Goal: Transaction & Acquisition: Book appointment/travel/reservation

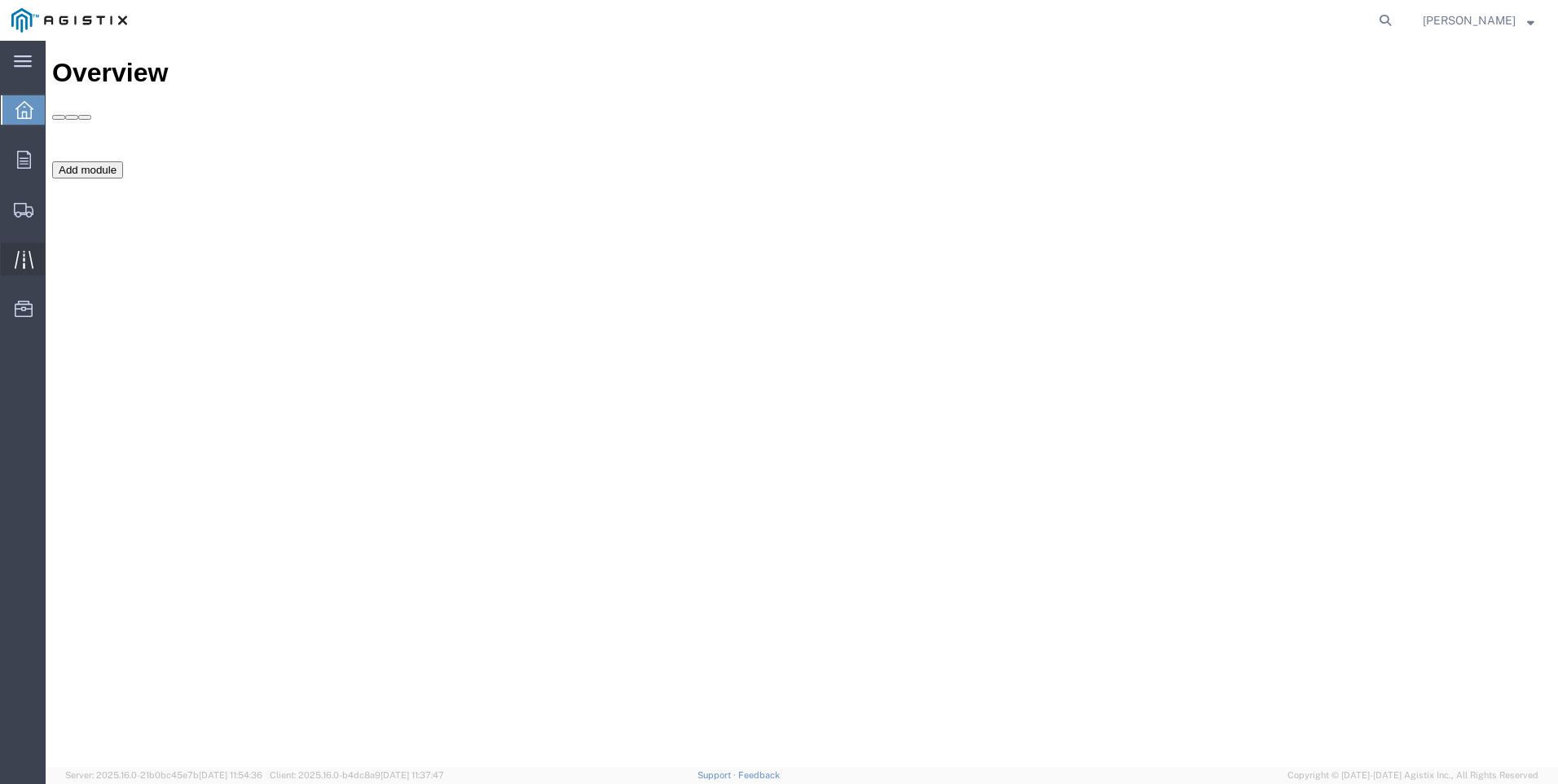
click at [29, 262] on icon at bounding box center [24, 259] width 19 height 19
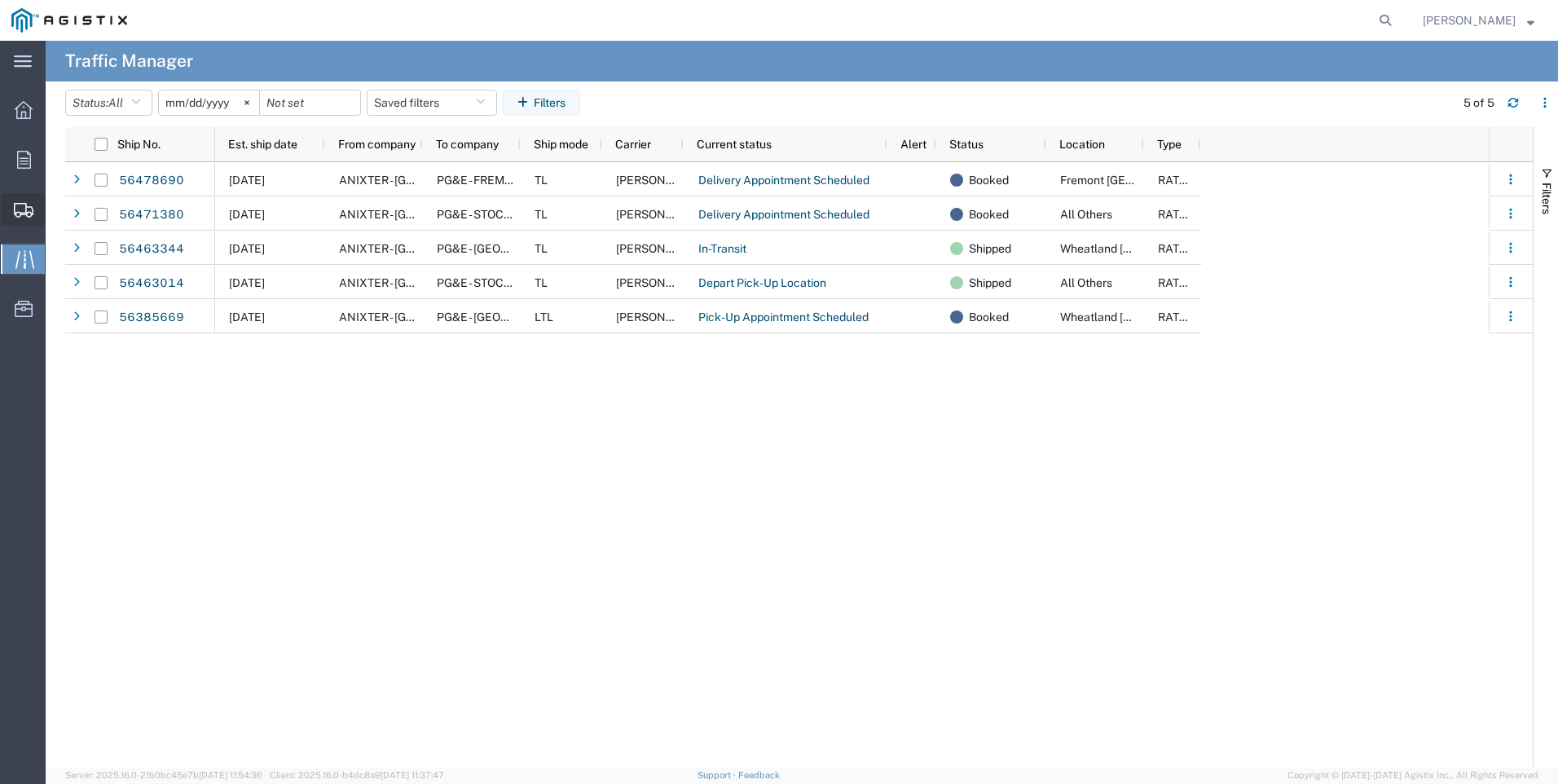
click at [1, 213] on div at bounding box center [23, 210] width 46 height 33
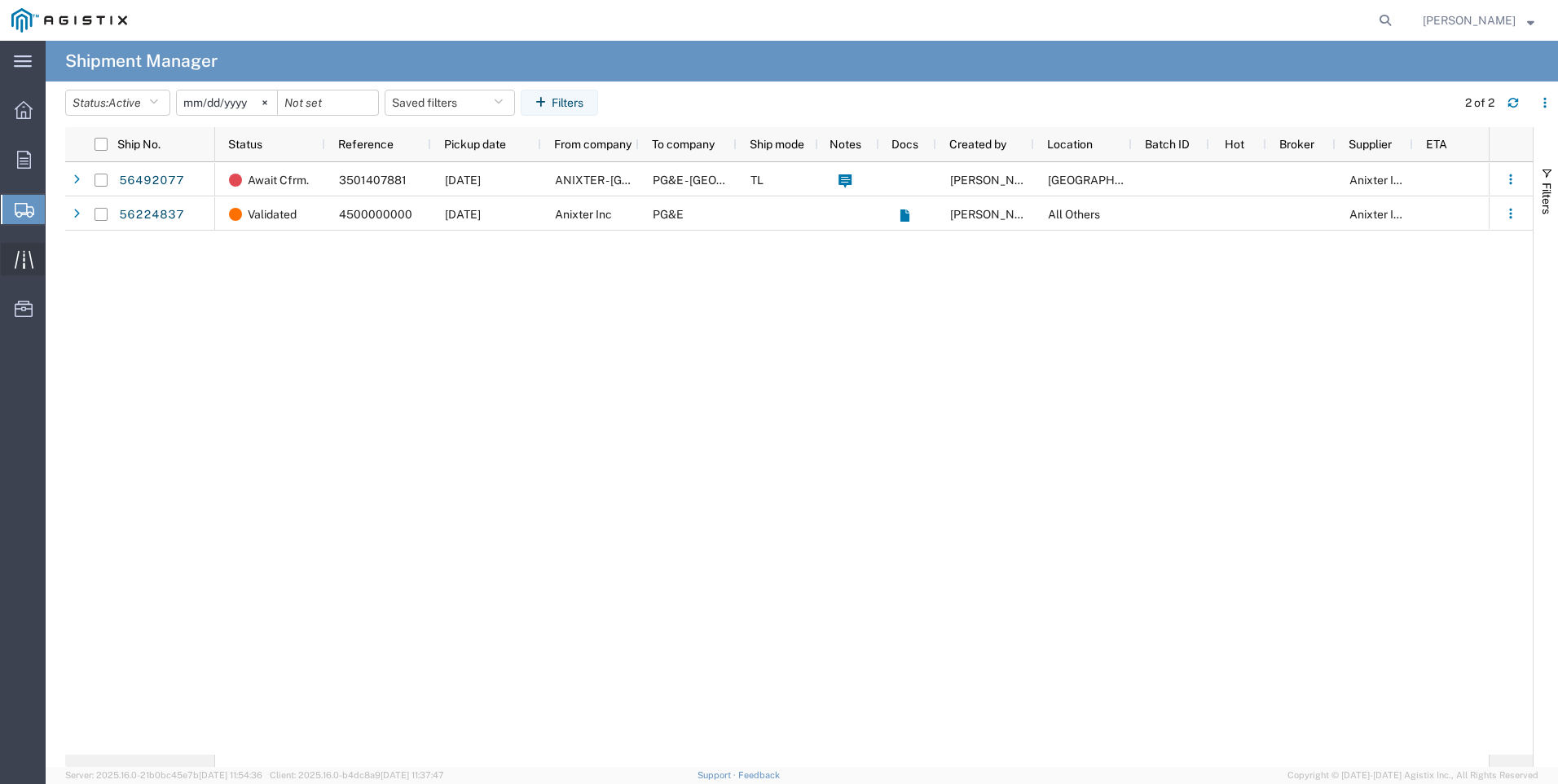
click at [27, 259] on icon at bounding box center [24, 259] width 19 height 19
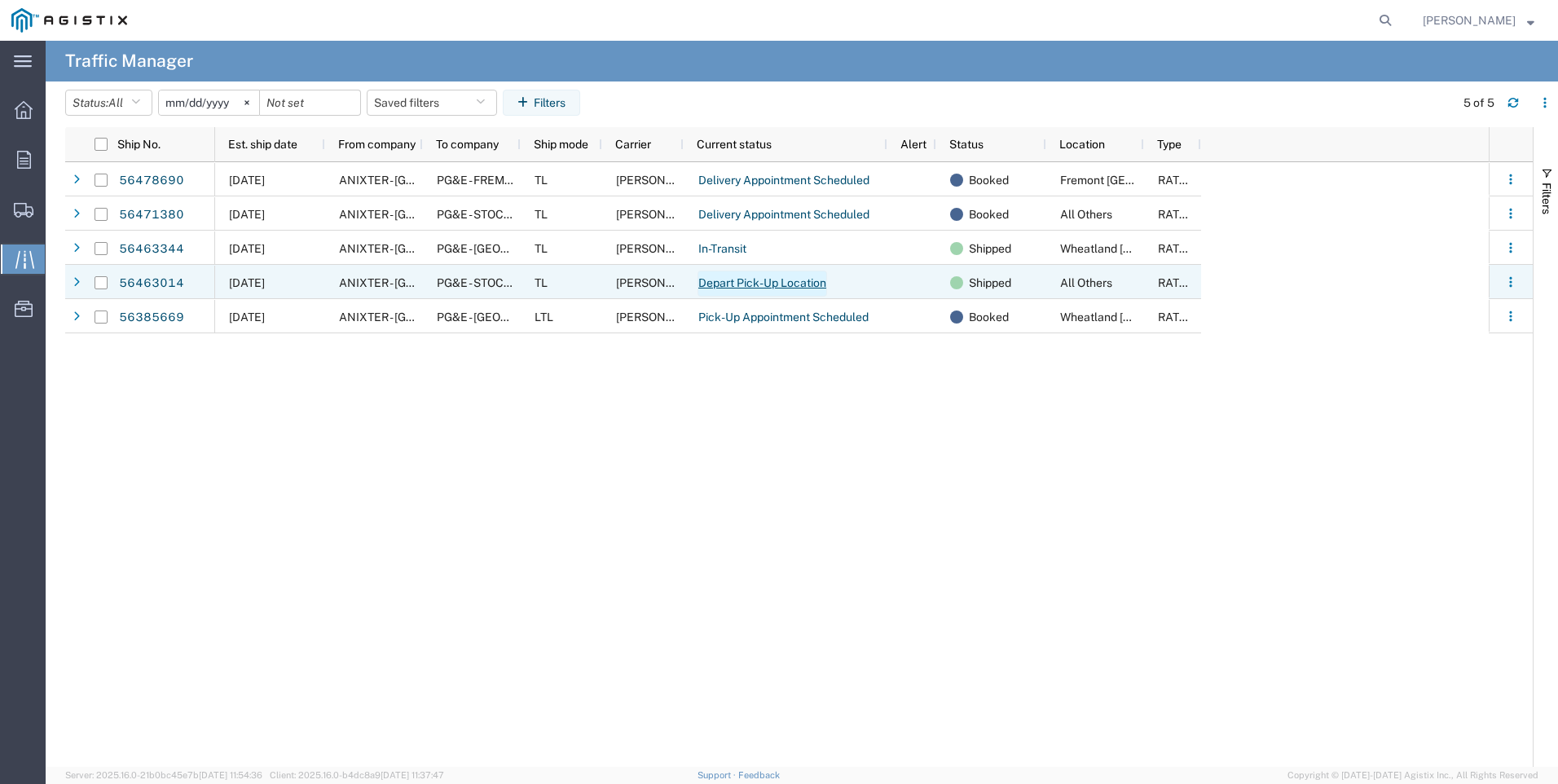
click at [802, 283] on link "Depart Pick-Up Location" at bounding box center [762, 284] width 129 height 26
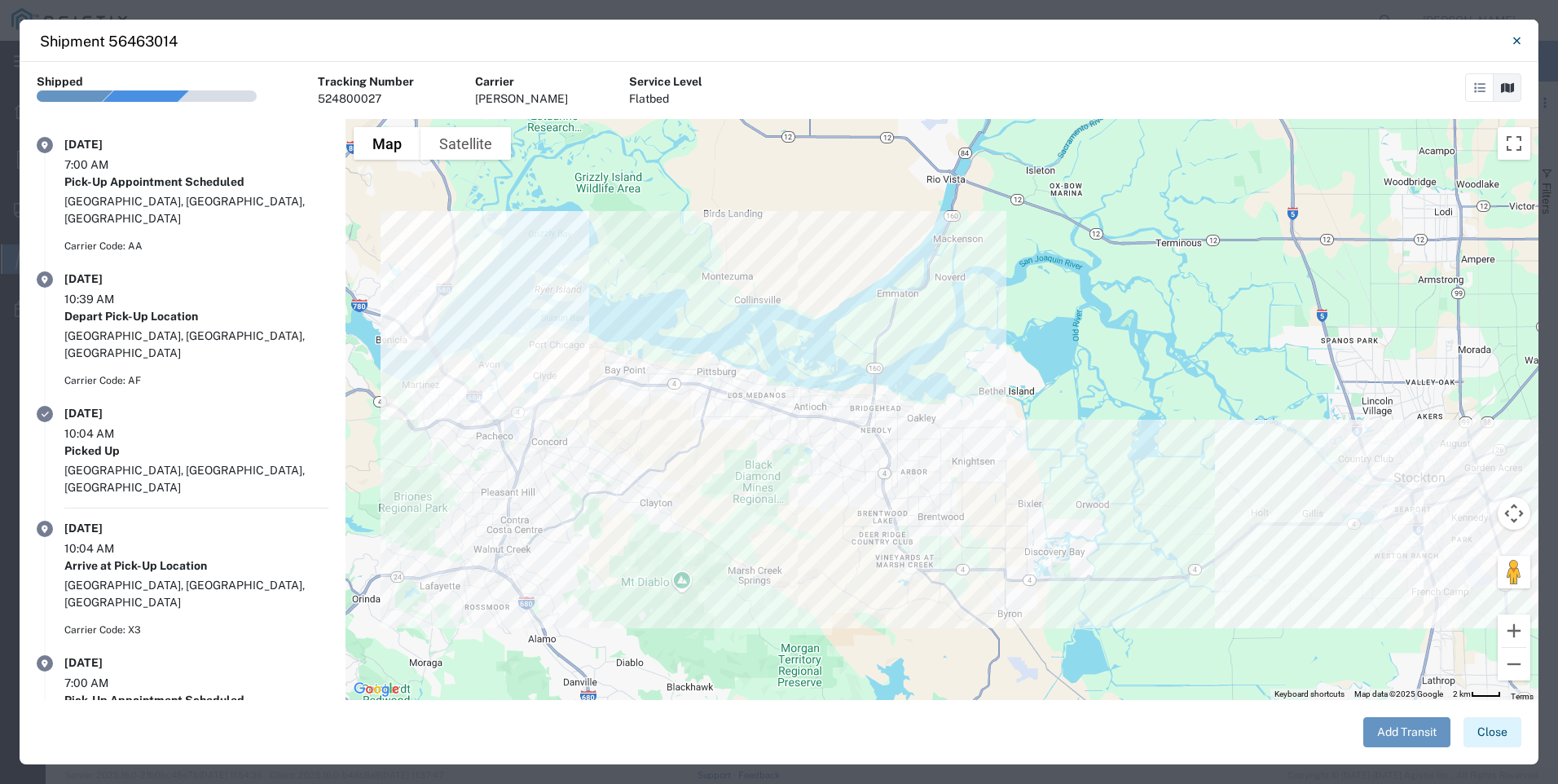
click at [1484, 735] on button "Close" at bounding box center [1492, 732] width 58 height 30
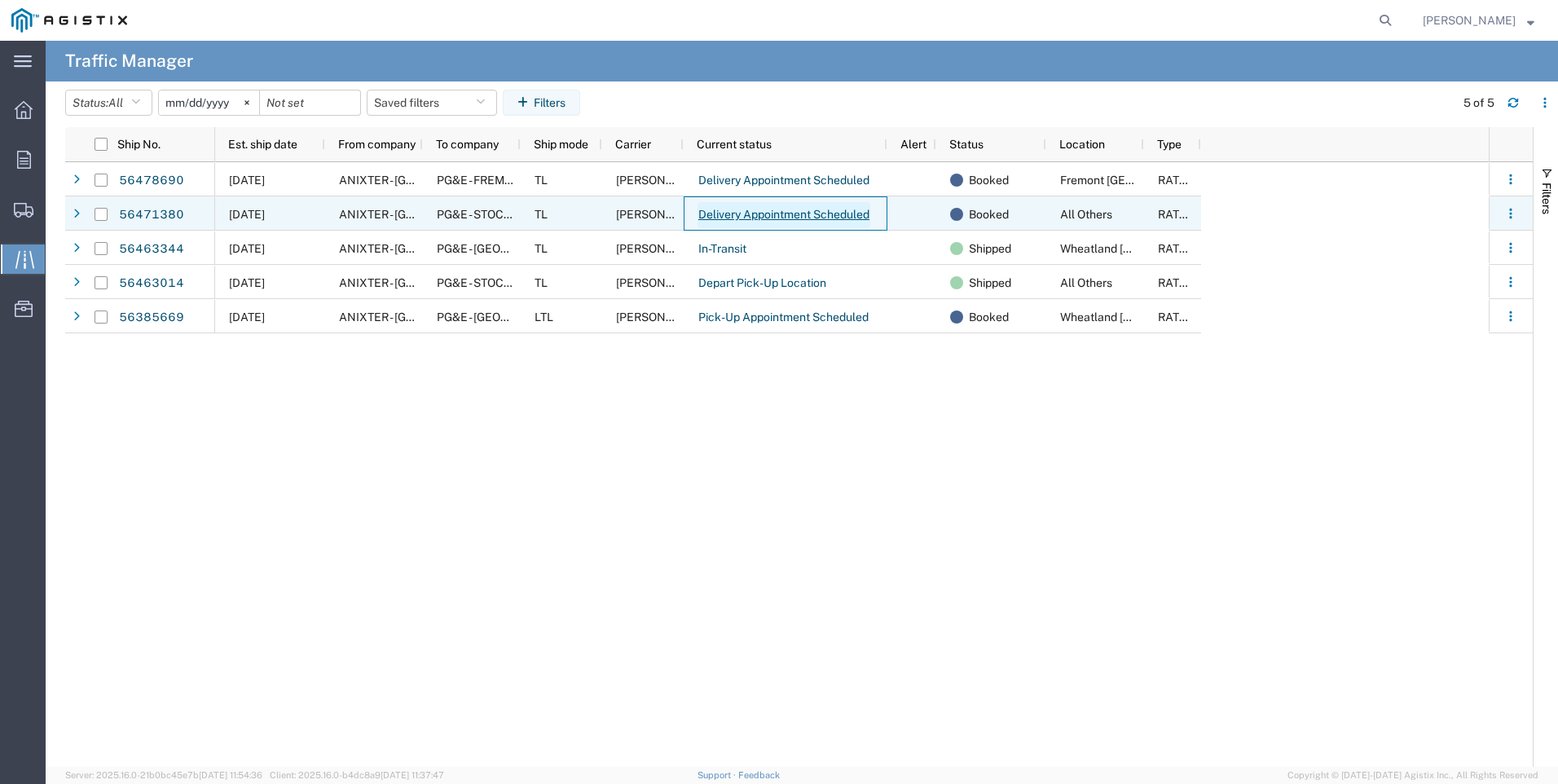
click at [750, 212] on link "Delivery Appointment Scheduled" at bounding box center [783, 215] width 173 height 26
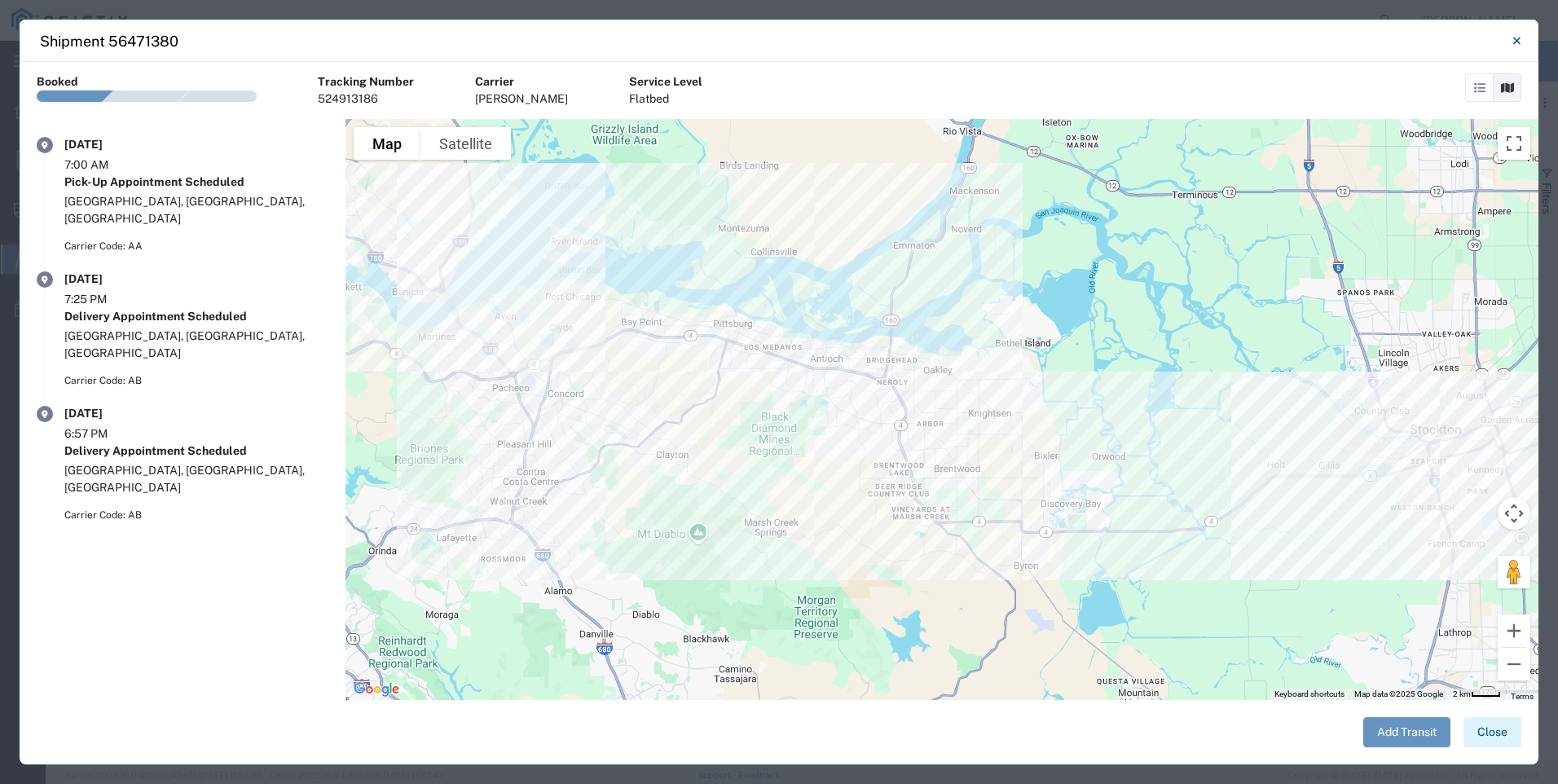
click at [1477, 743] on button "Close" at bounding box center [1492, 732] width 58 height 30
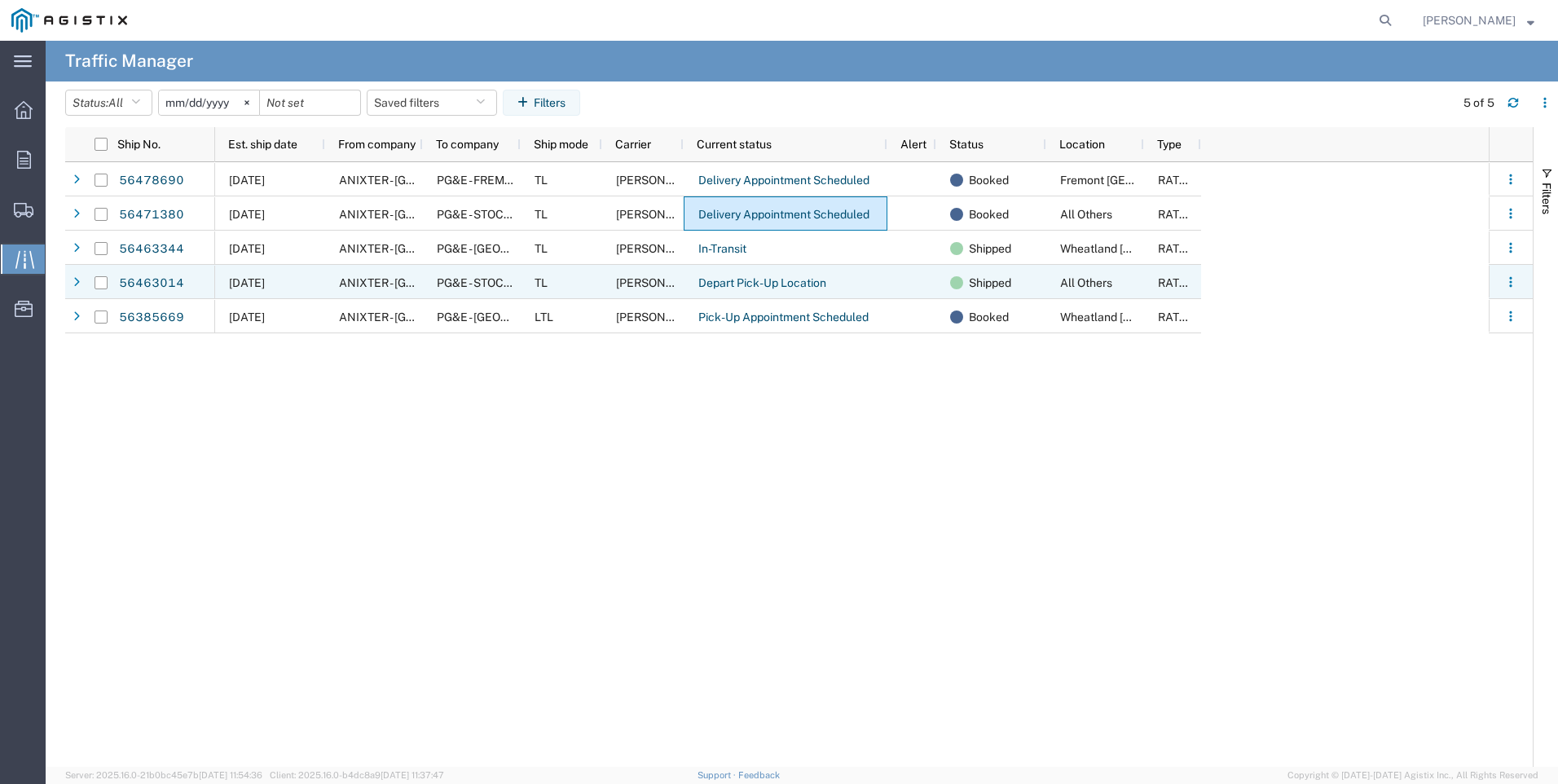
click at [497, 276] on span "PG&E - STOCKTON" at bounding box center [487, 282] width 99 height 13
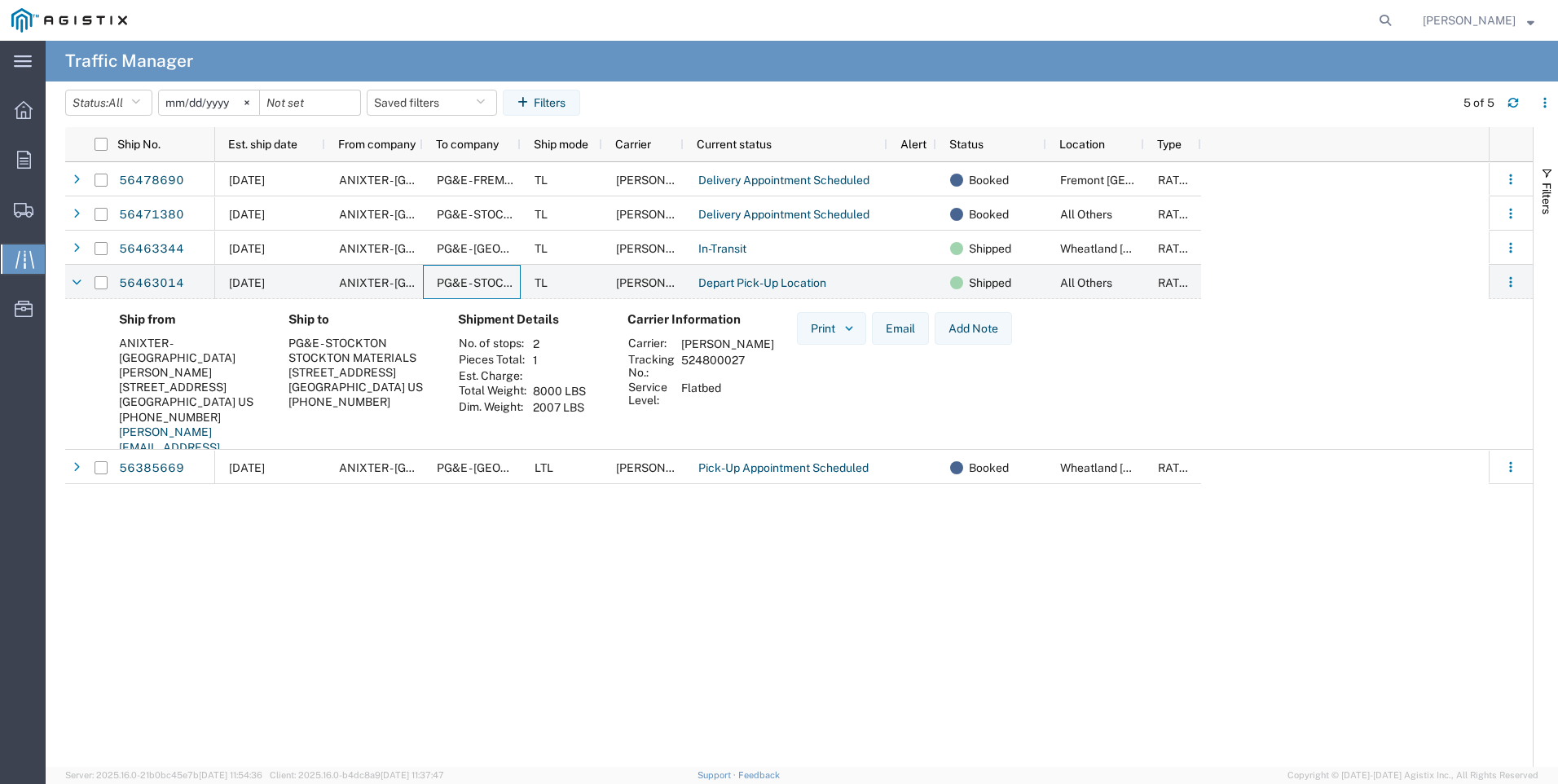
click at [16, 255] on icon at bounding box center [25, 259] width 19 height 19
click at [74, 280] on icon at bounding box center [76, 282] width 10 height 11
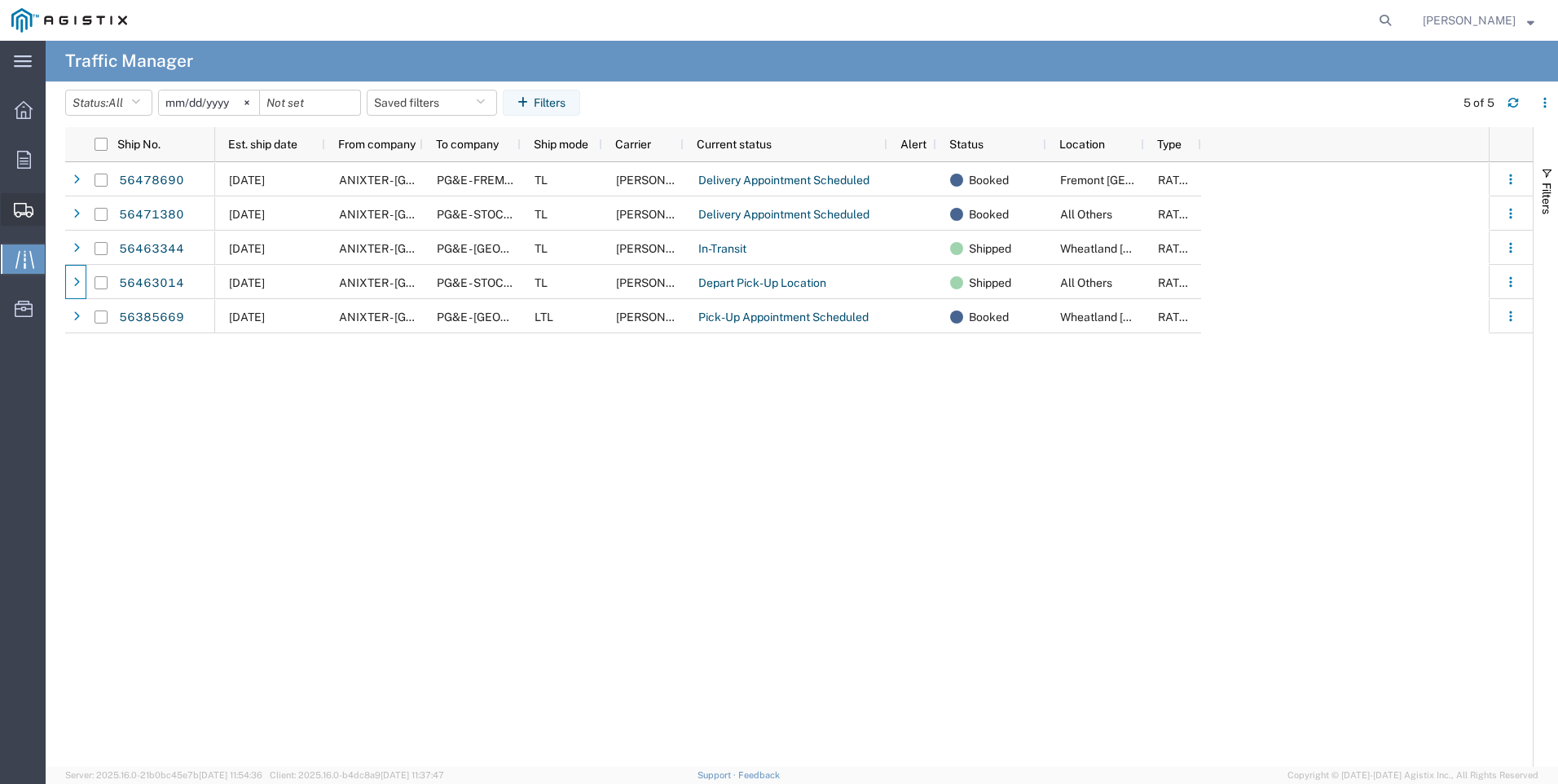
click at [0, 0] on span "Create Shipment" at bounding box center [0, 0] width 0 height 0
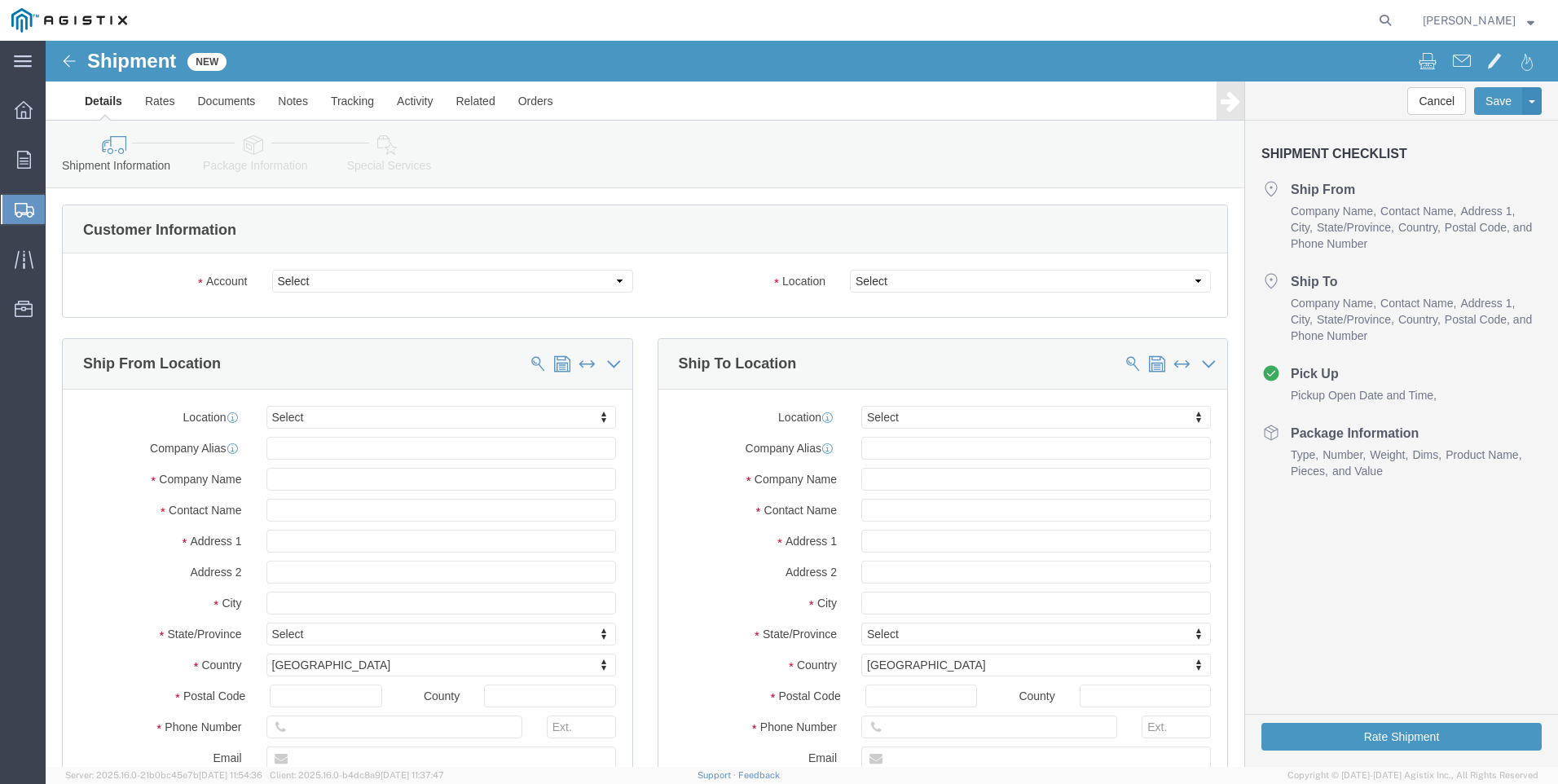
select select
click select "Select Anixter Inc PG&E"
select select "9596"
click select "Select Anixter Inc PG&E"
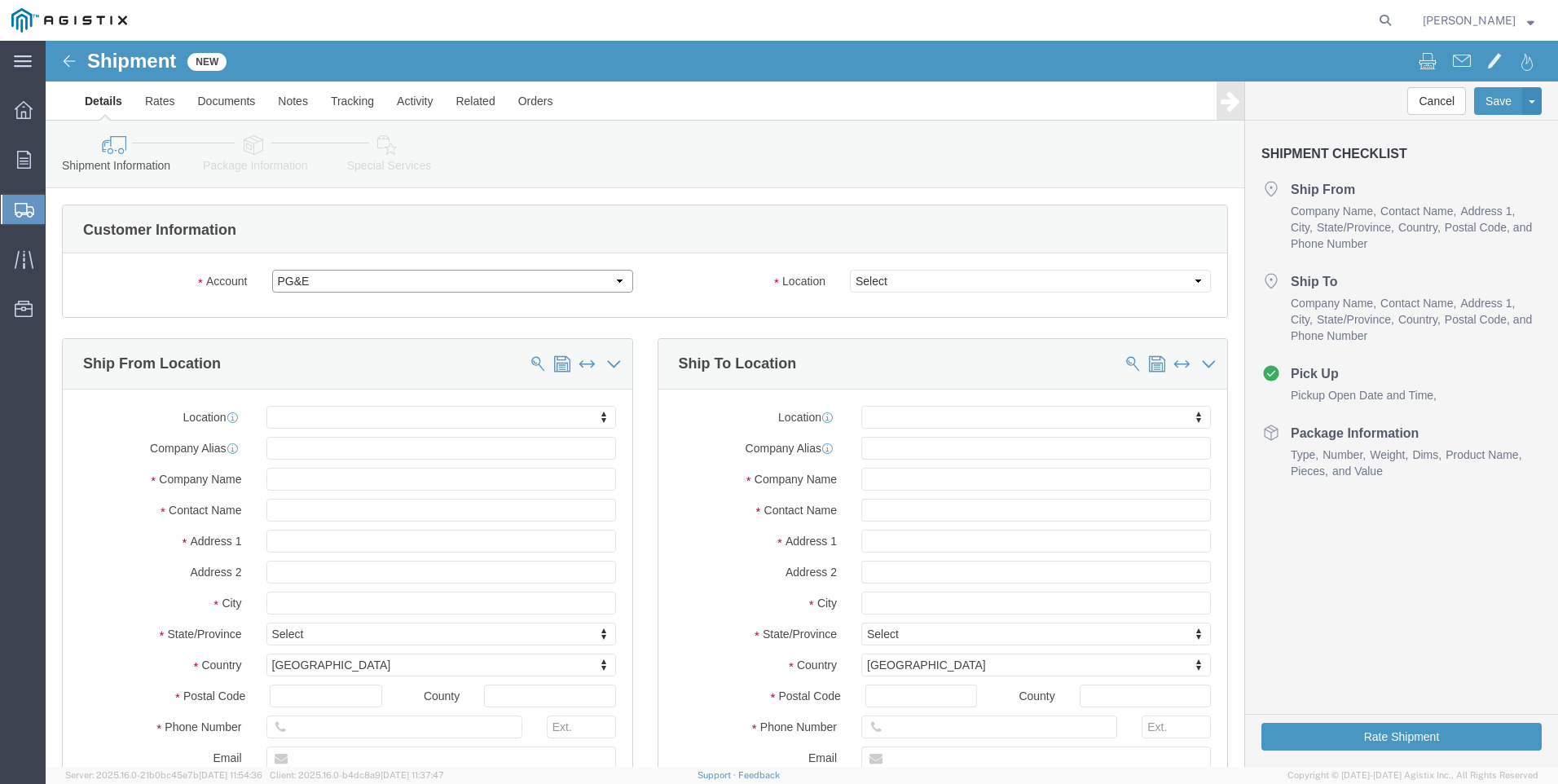
select select
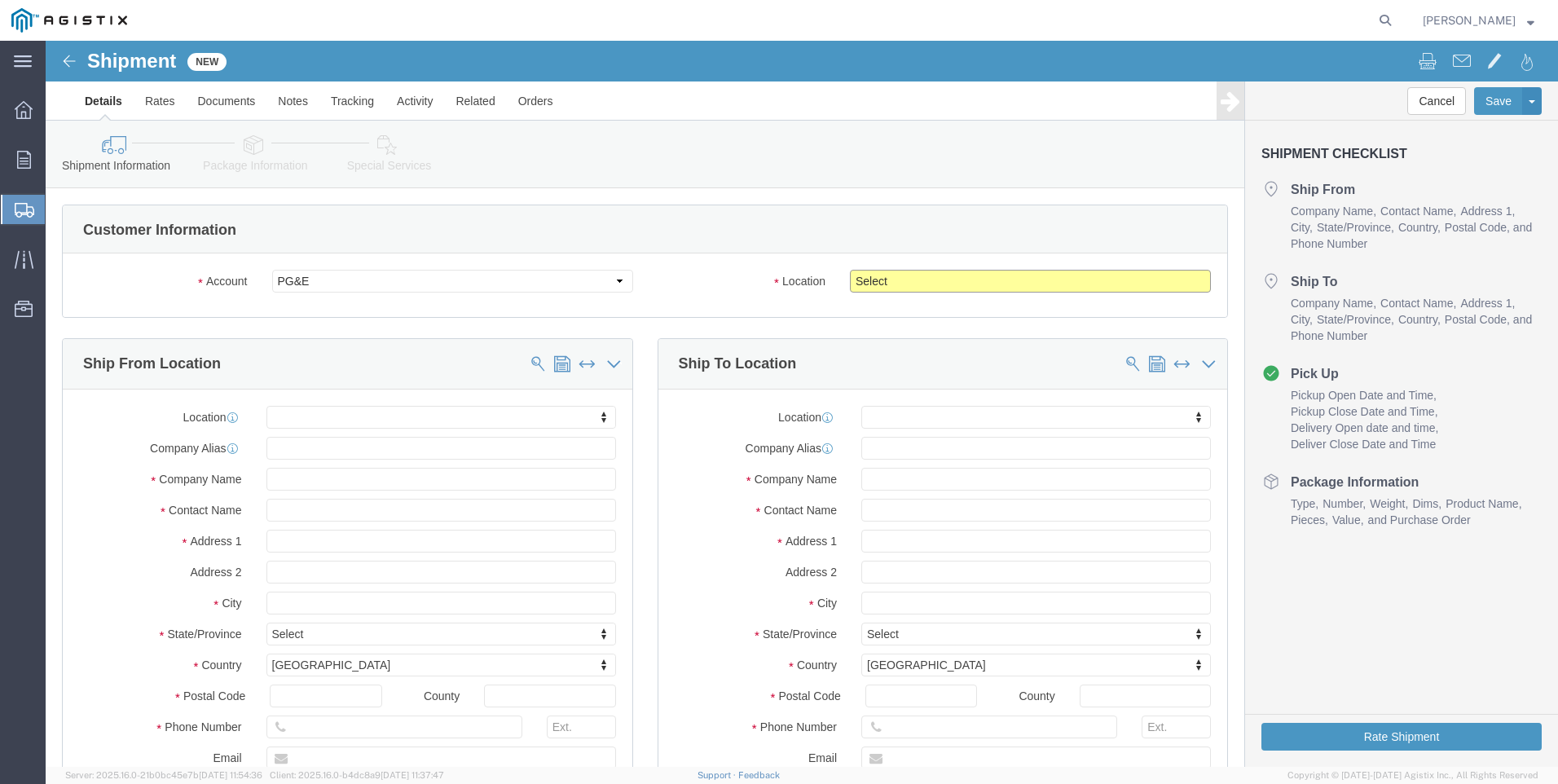
click select "Select All Others [GEOGRAPHIC_DATA] [GEOGRAPHIC_DATA] [GEOGRAPHIC_DATA] [GEOGRA…"
select select "23082"
click select "Select All Others [GEOGRAPHIC_DATA] [GEOGRAPHIC_DATA] [GEOGRAPHIC_DATA] [GEOGRA…"
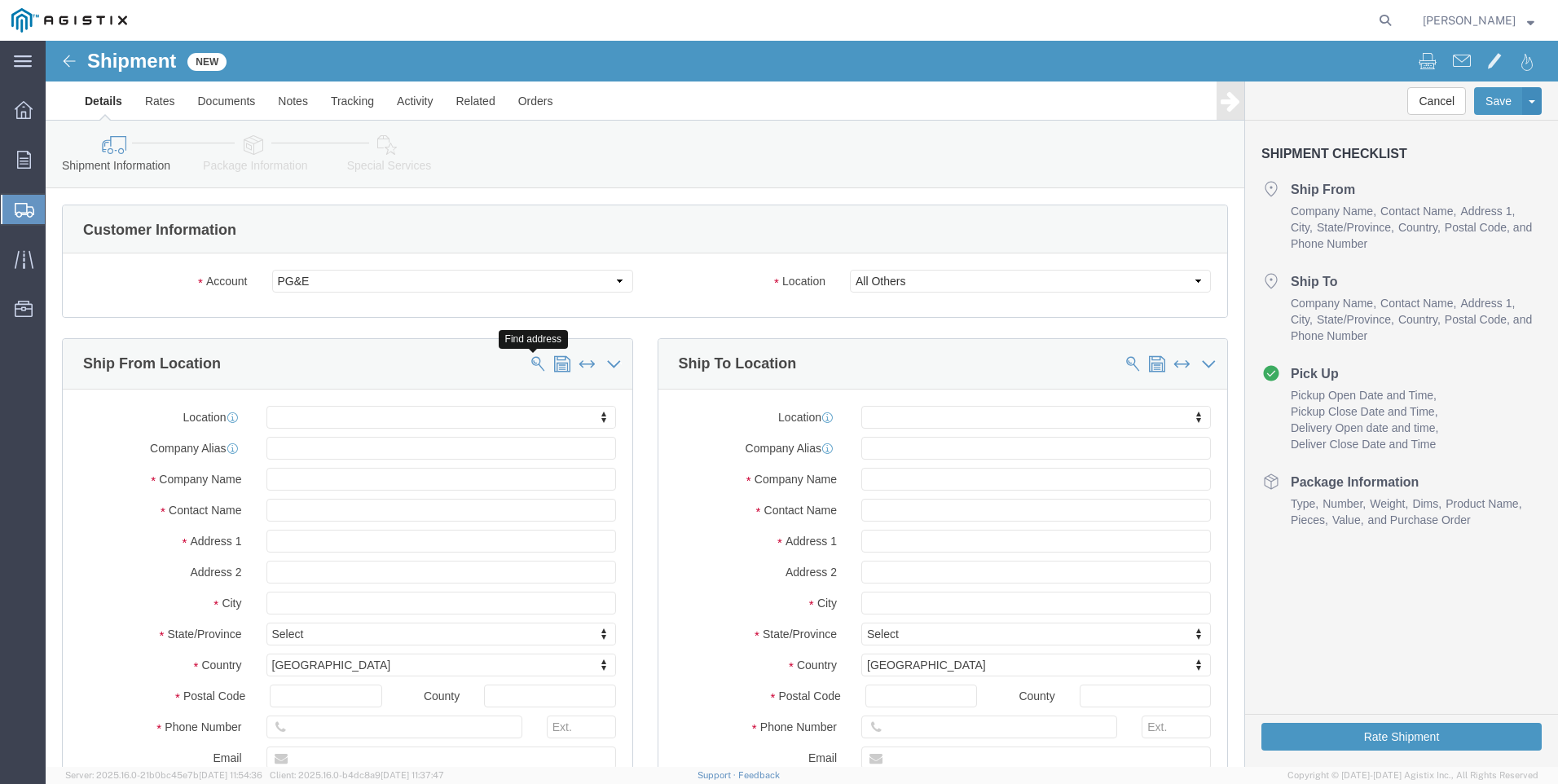
click span
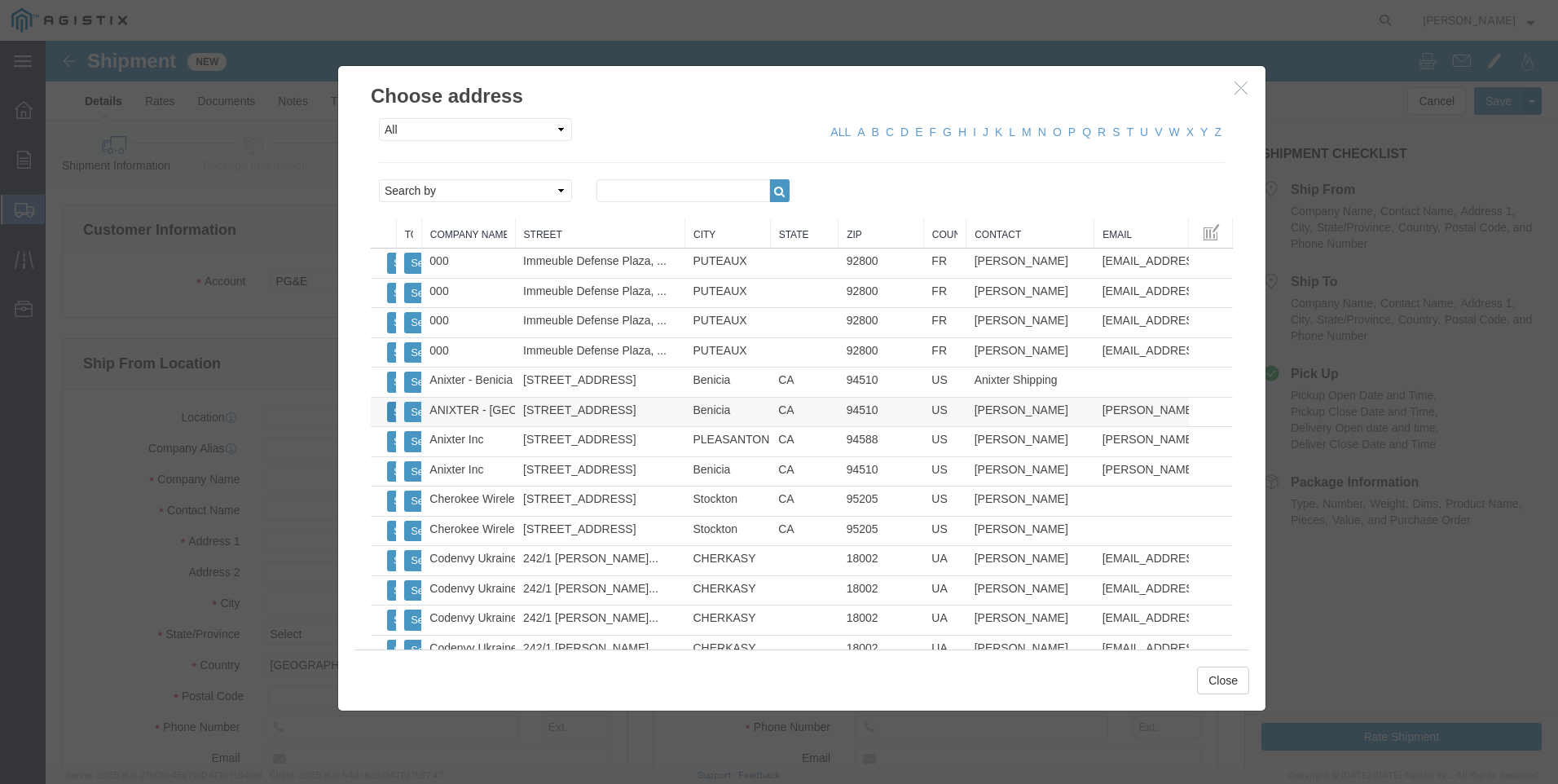
click button "Select"
select select "CA"
click button "Close"
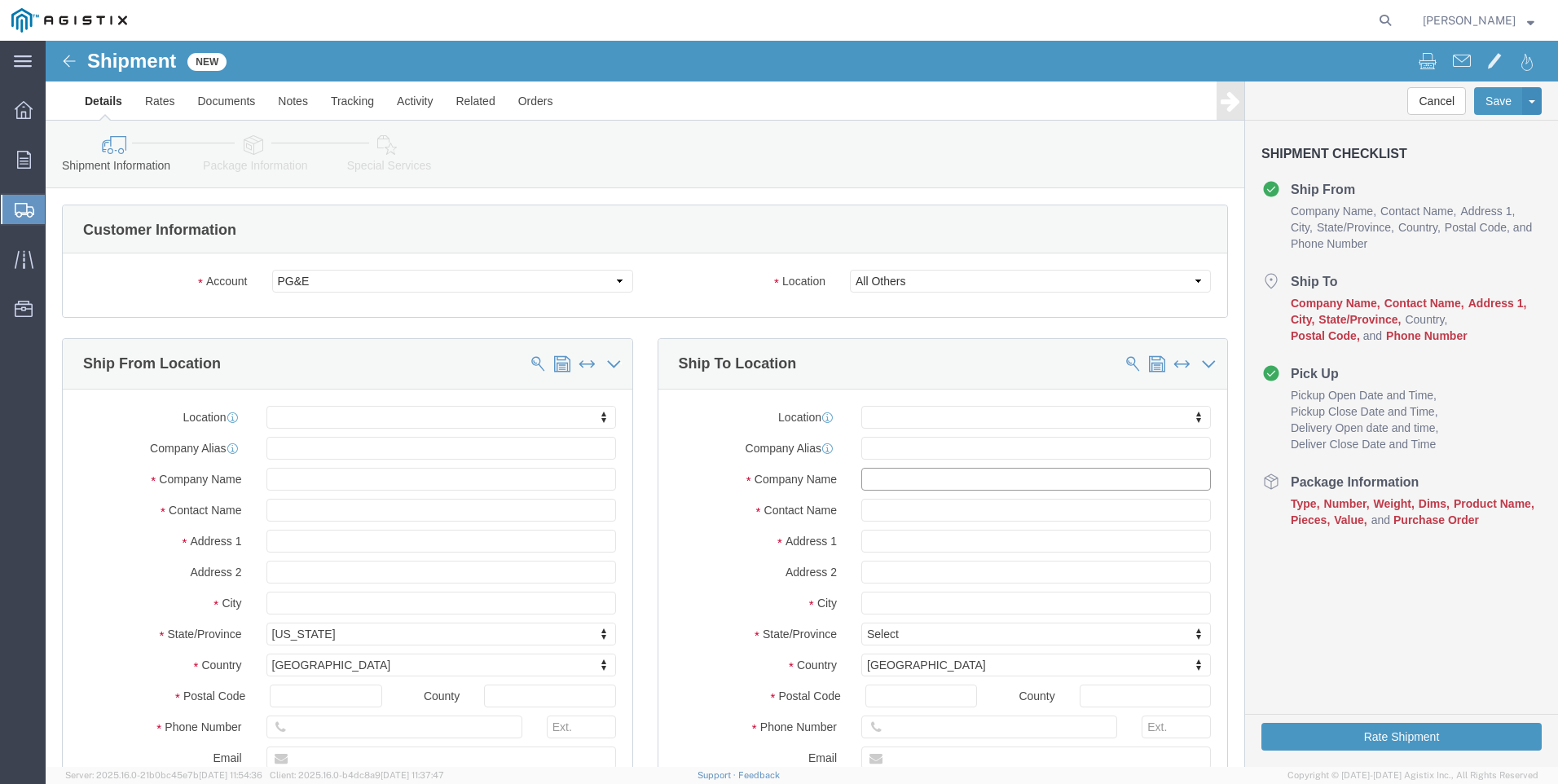
click input "text"
type input "STOCKTON"
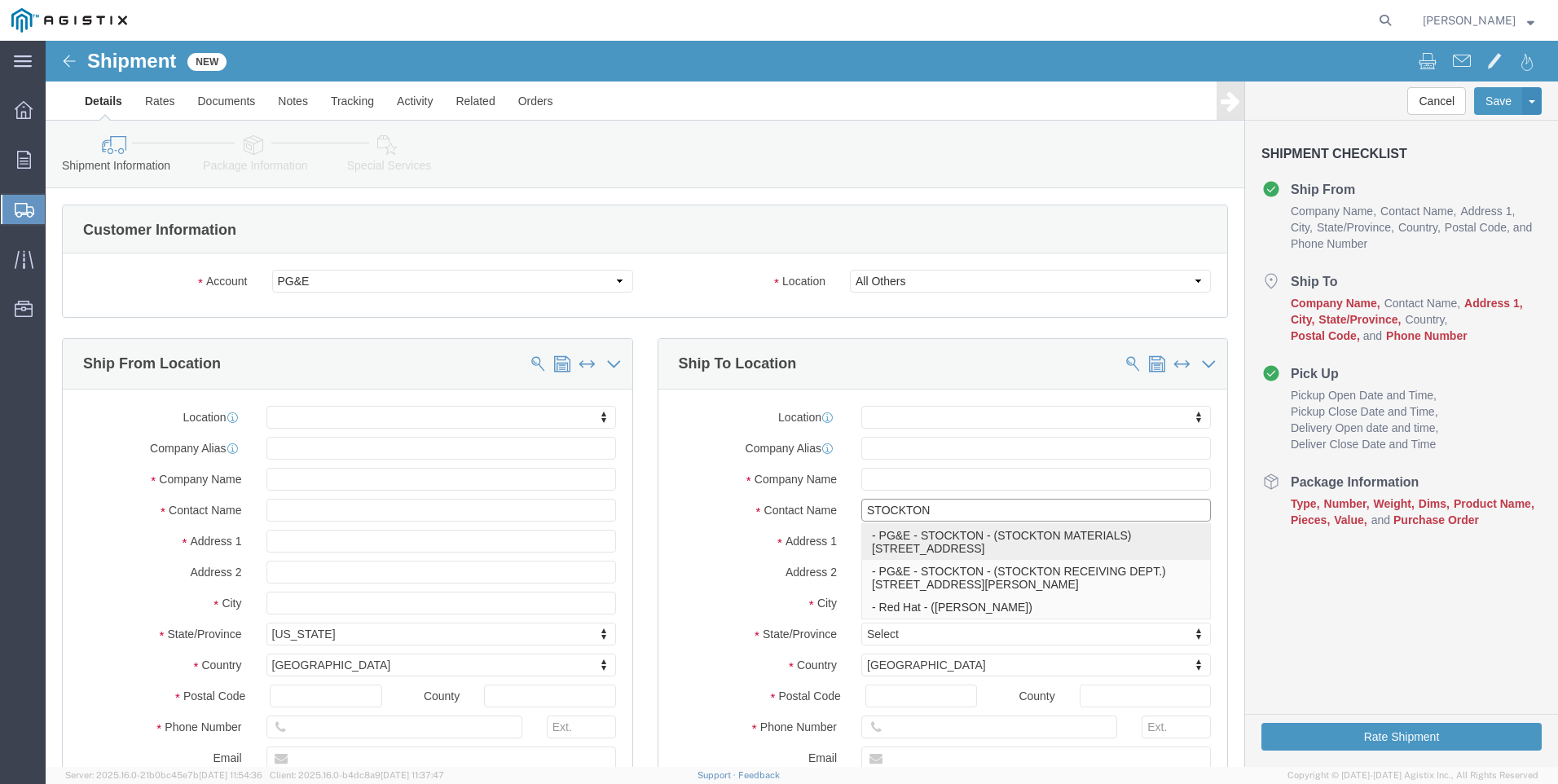
click p "- PG&E - STOCKTON - (STOCKTON MATERIALS) [STREET_ADDRESS]"
select select "CA"
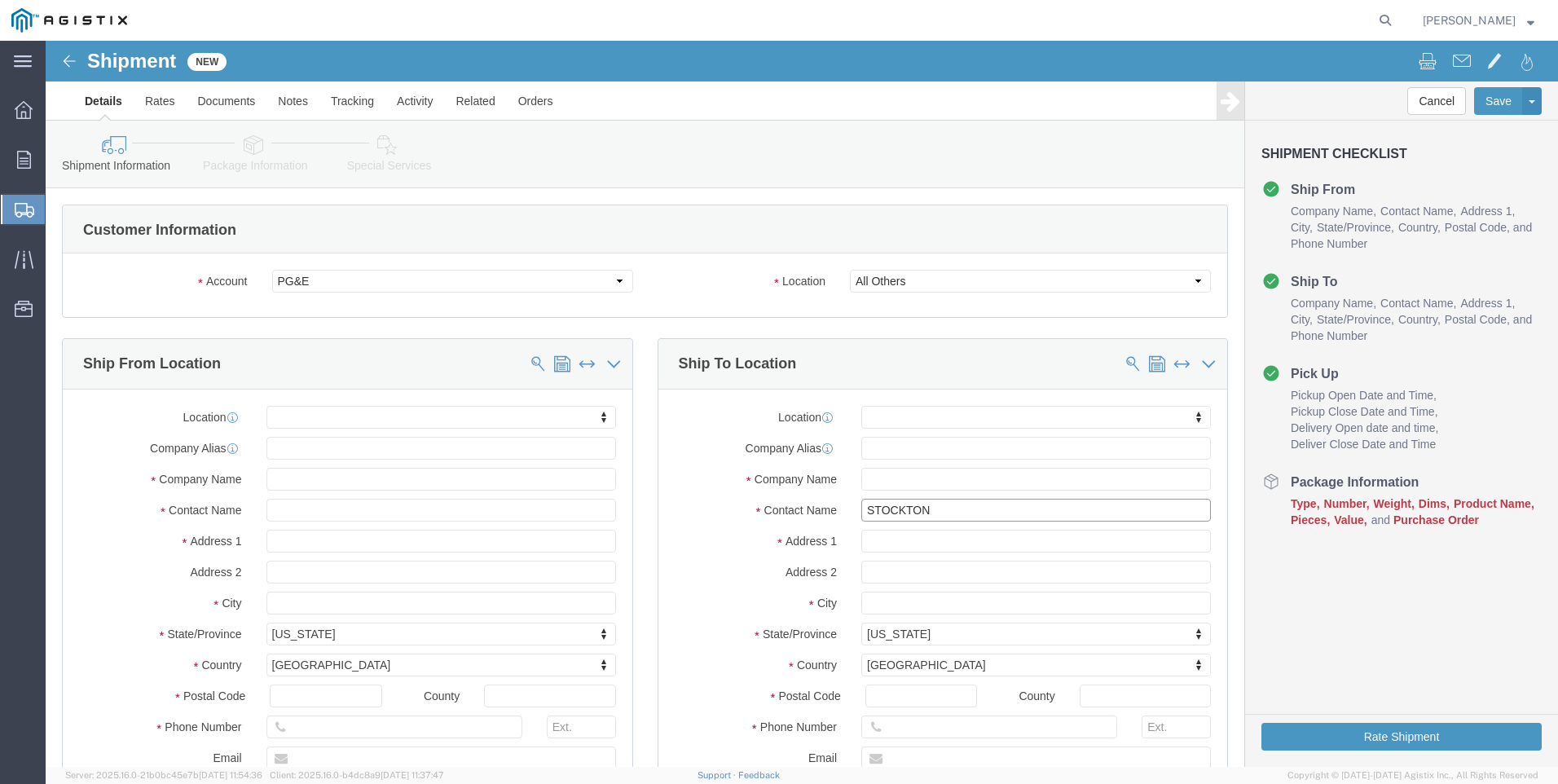
type input "STOCKTON MATERIALS"
click input "text"
type input "[PHONE_NUMBER]"
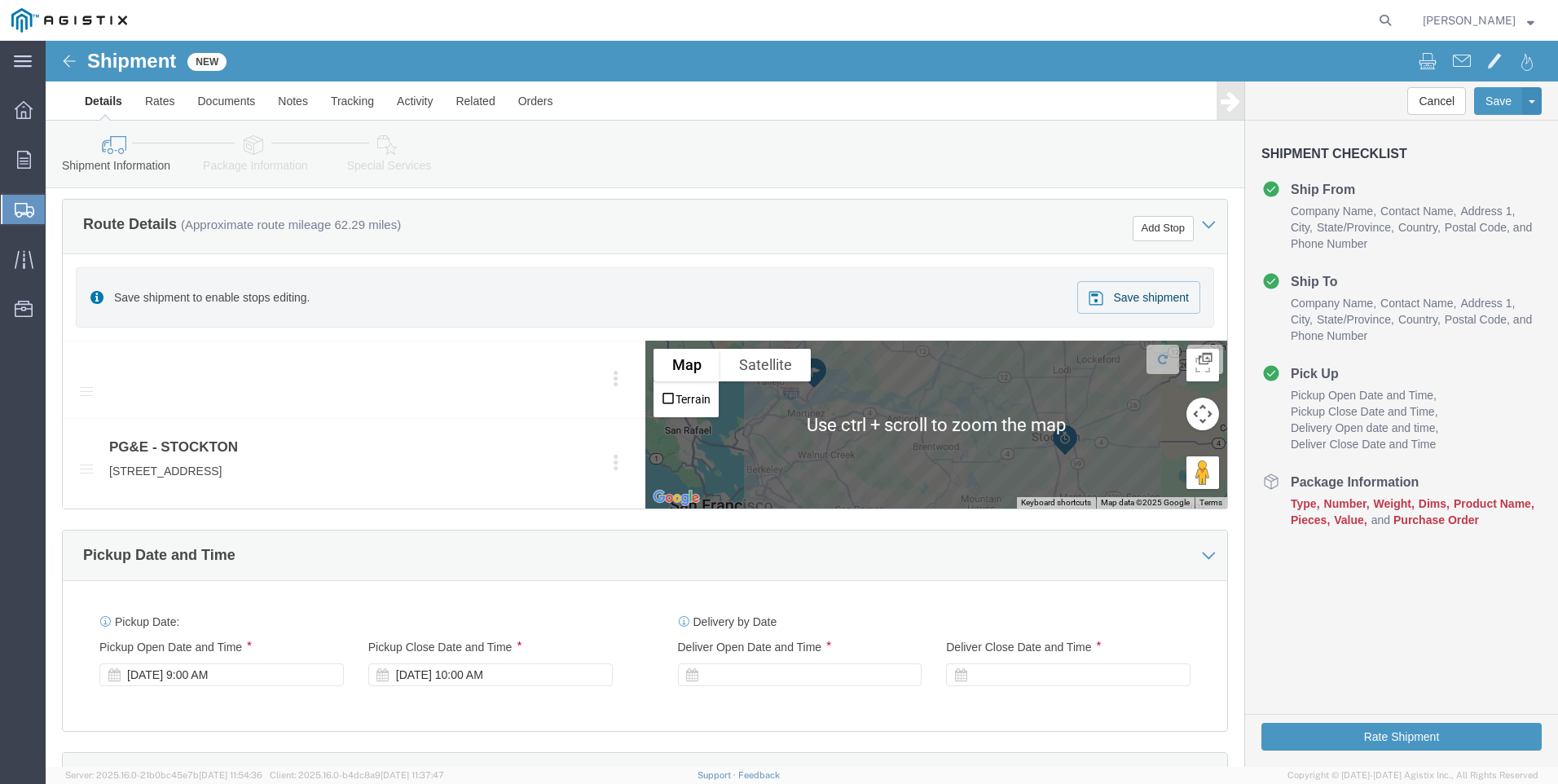
scroll to position [814, 0]
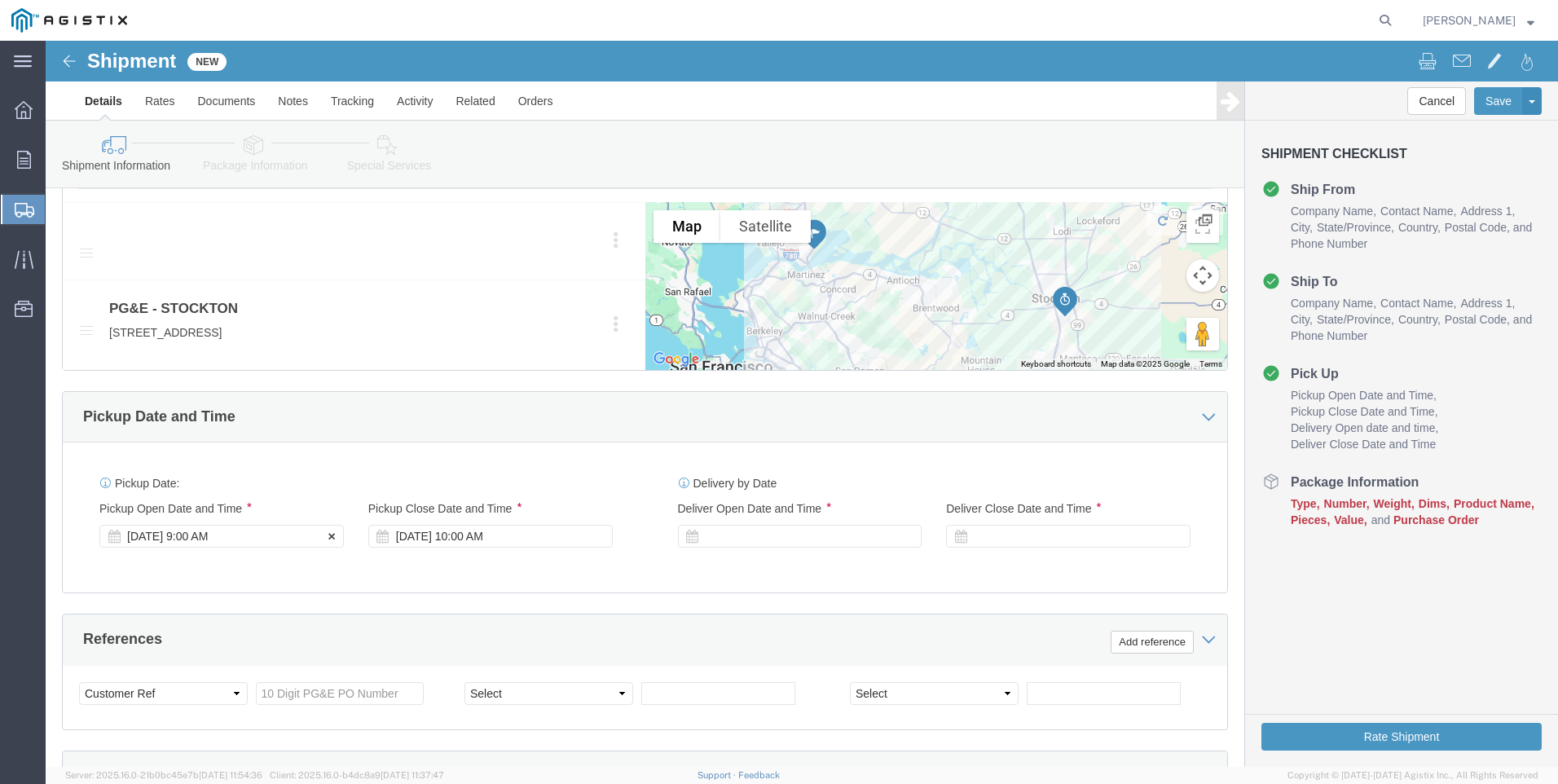
click div "[DATE] 9:00 AM"
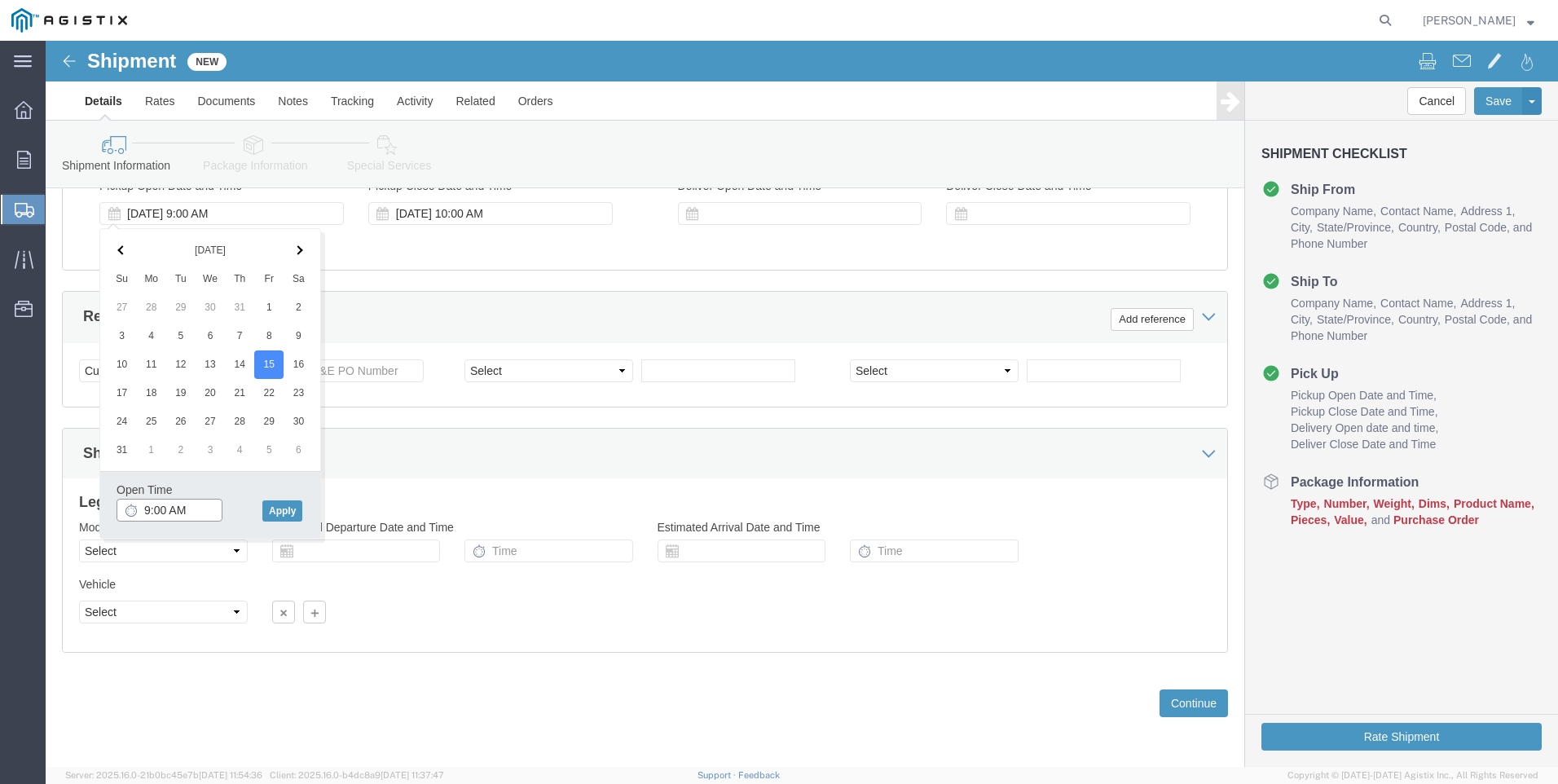
click input "9:00 AM"
type input "8:00 AM"
click button "Apply"
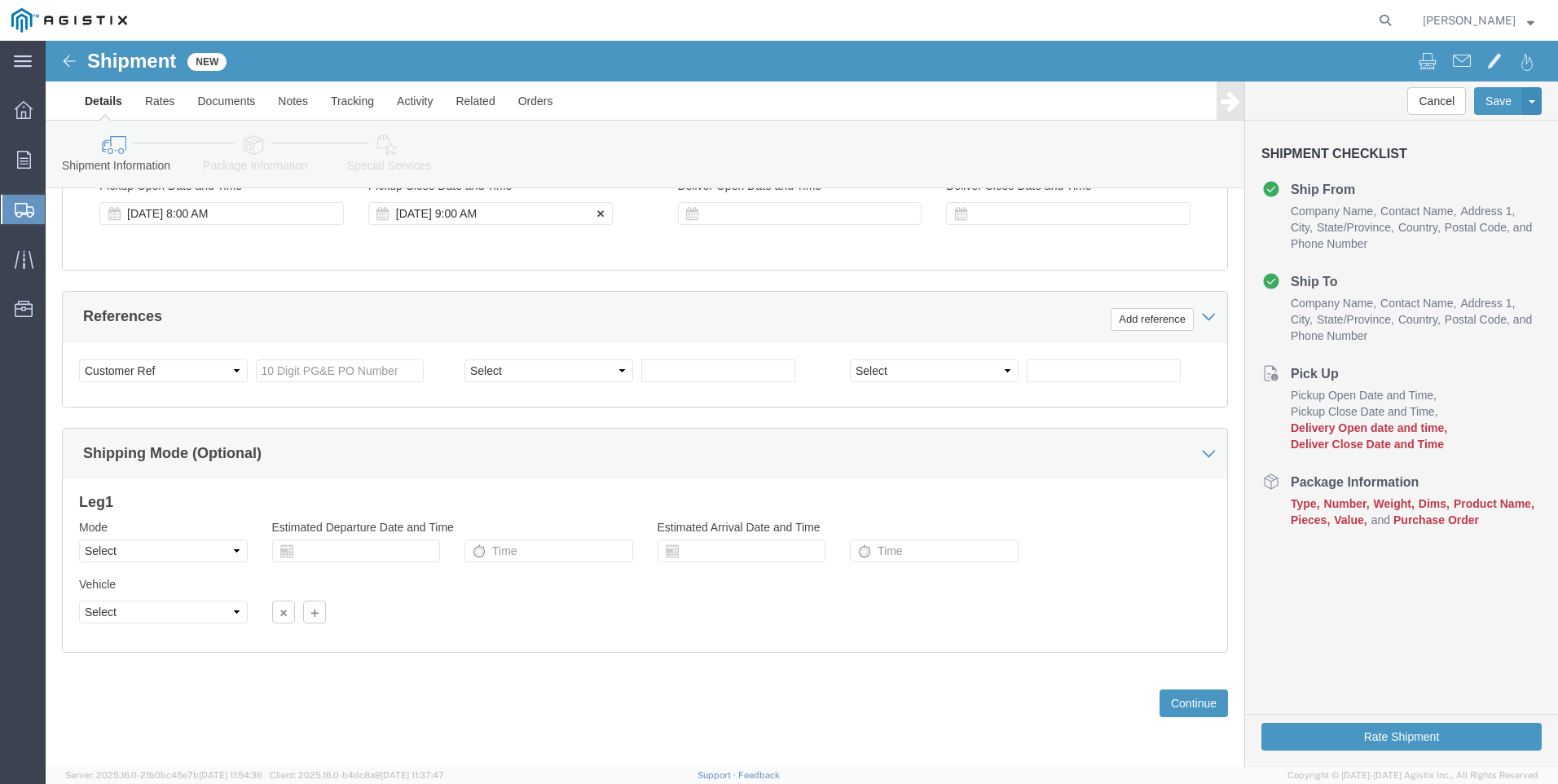
click div "[DATE] 9:00 AM"
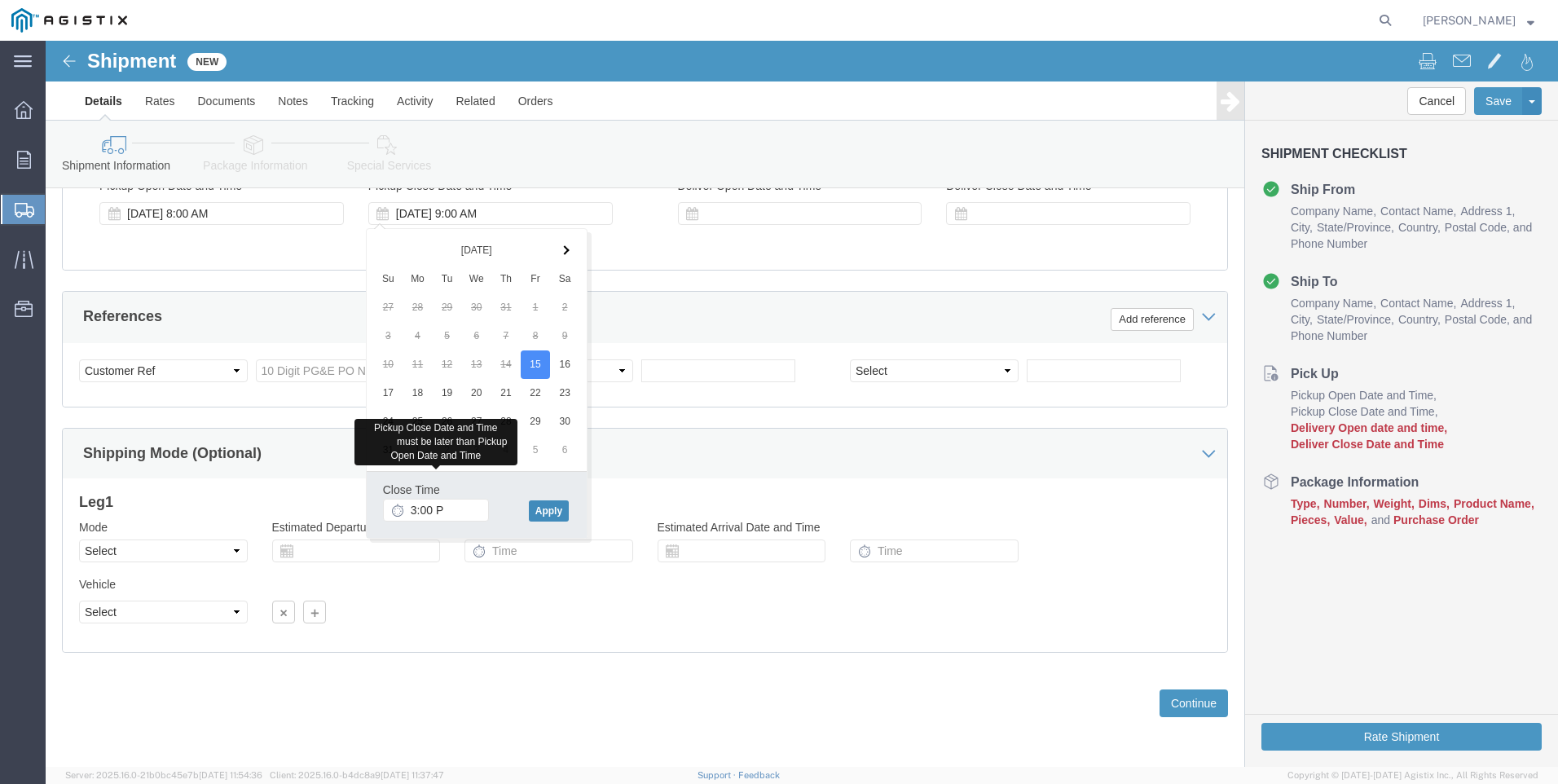
type input "3:00 PM"
click button "Apply"
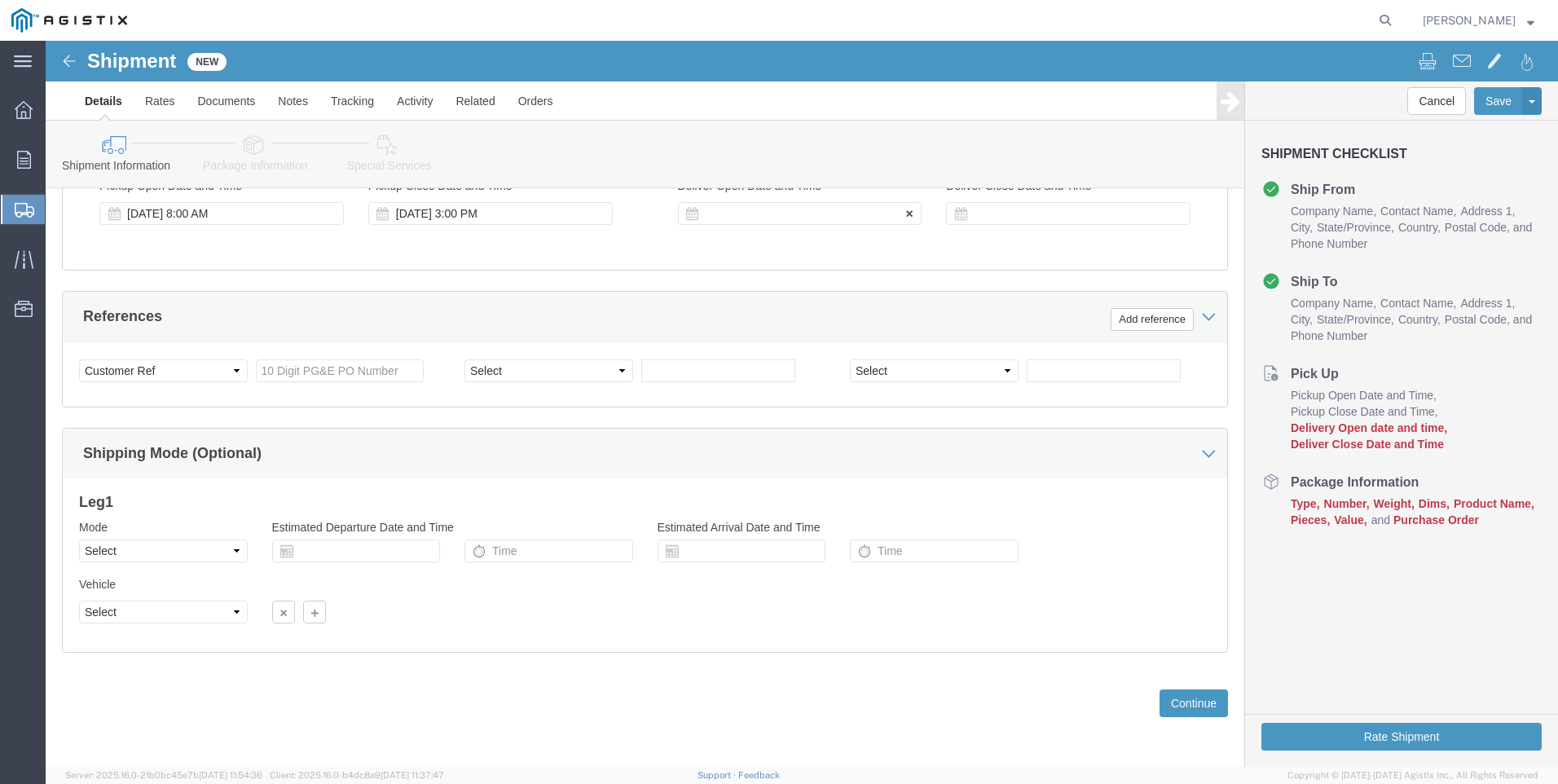
click div
drag, startPoint x: 672, startPoint y: 470, endPoint x: 692, endPoint y: 453, distance: 26.2
click input "4:00 PM"
type input "6:00 AM"
drag, startPoint x: 813, startPoint y: 476, endPoint x: 818, endPoint y: 466, distance: 11.2
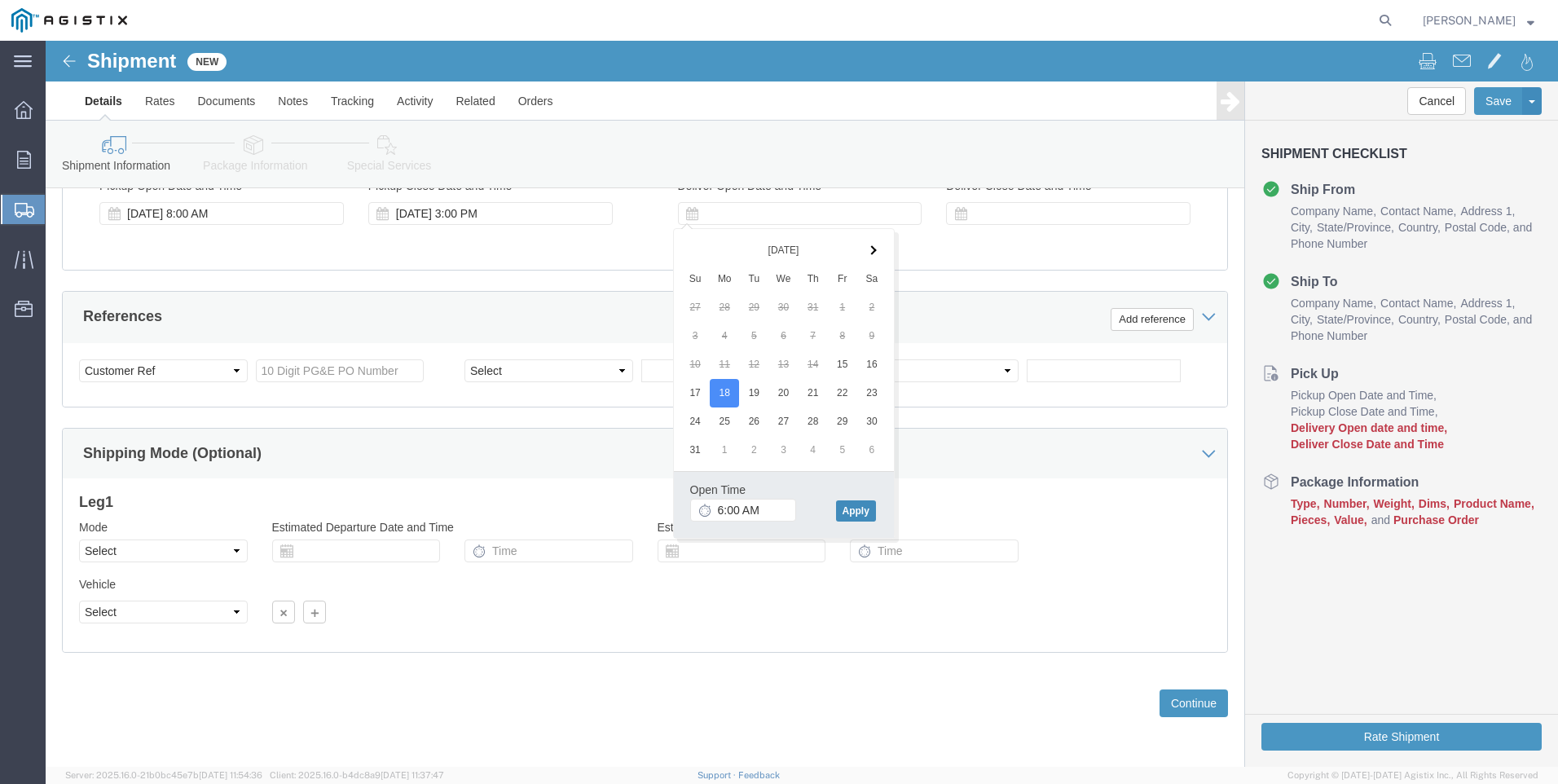
click button "Apply"
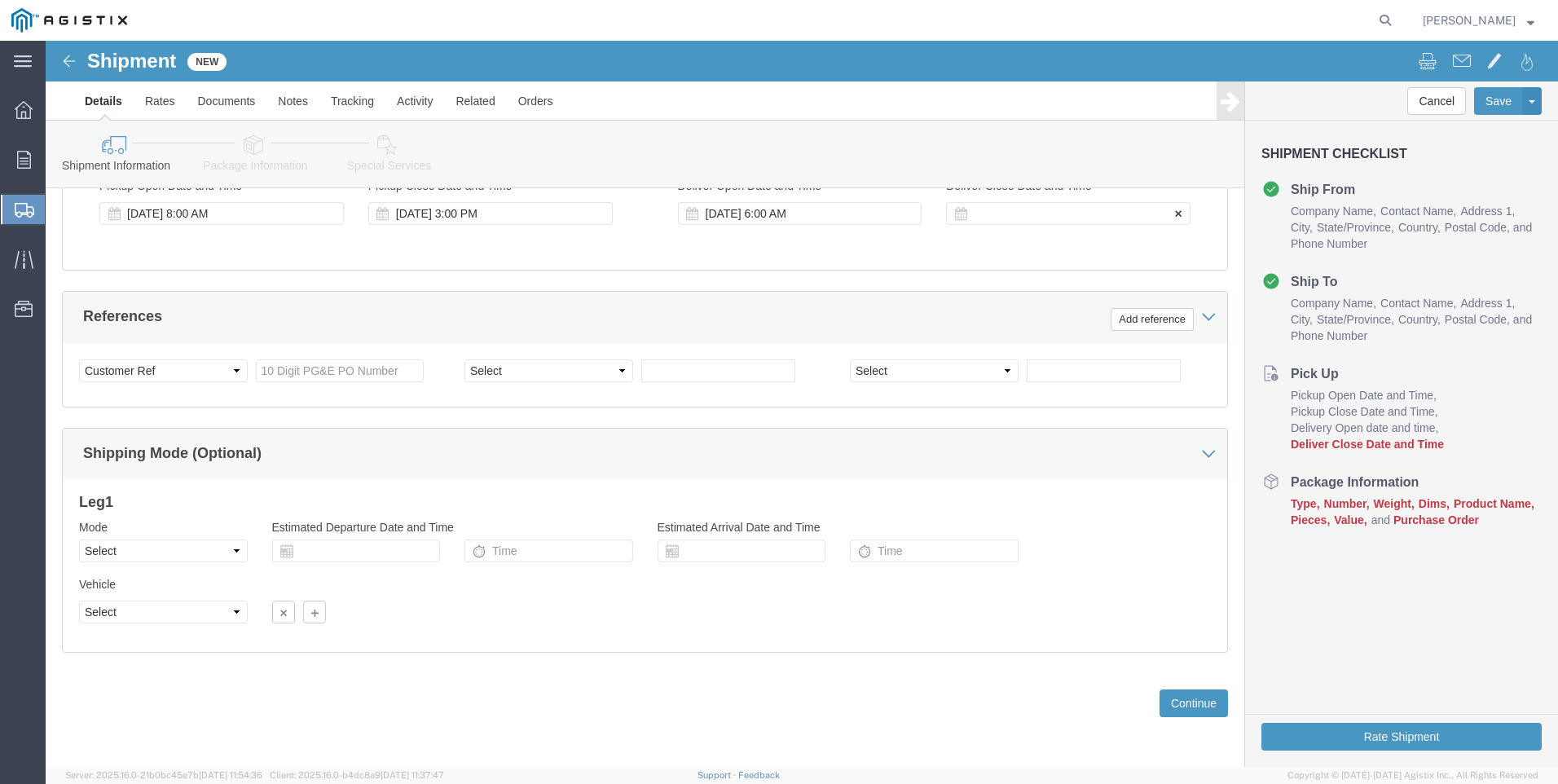
click div
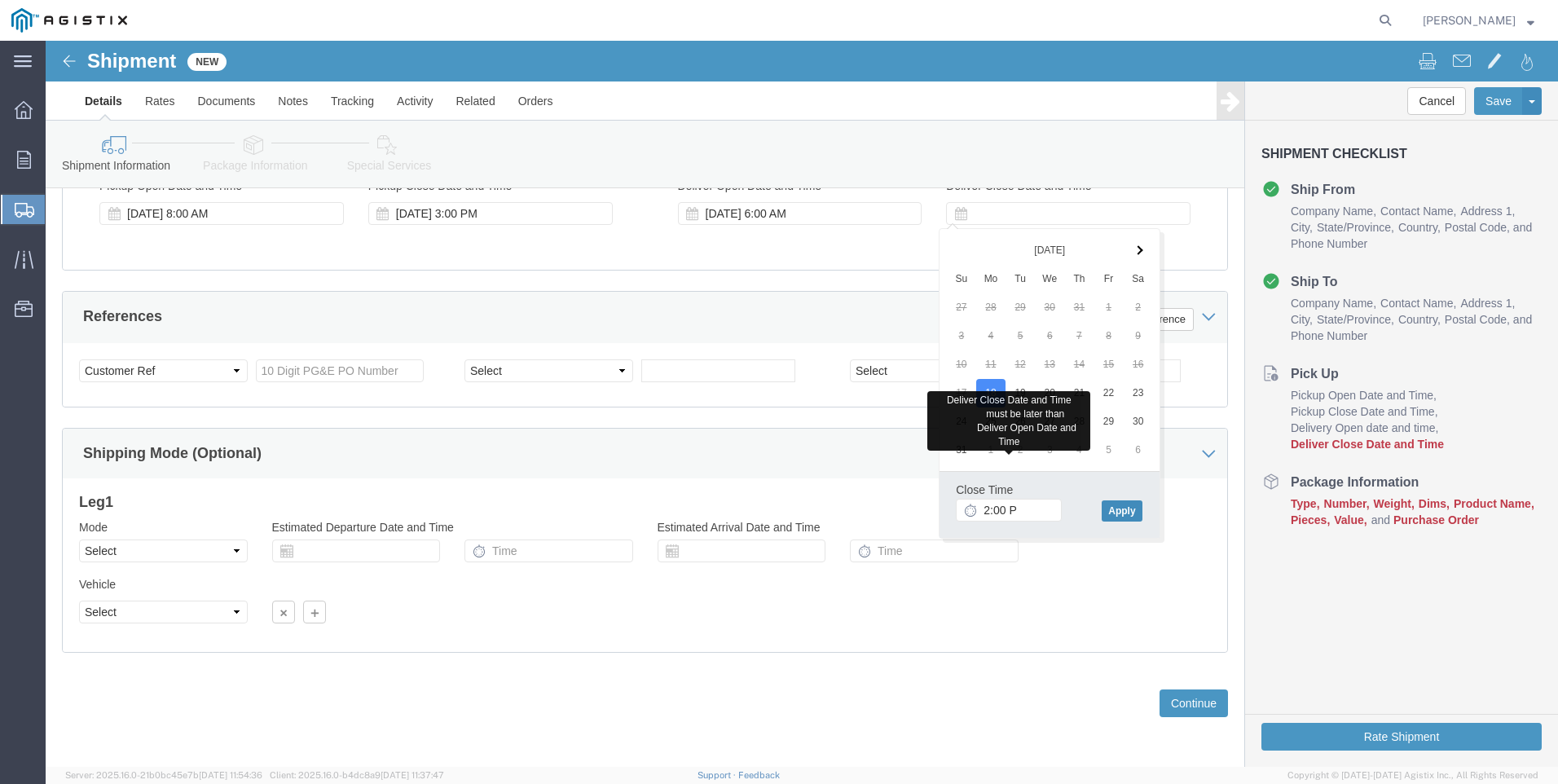
type input "2:00 PM"
click button "Apply"
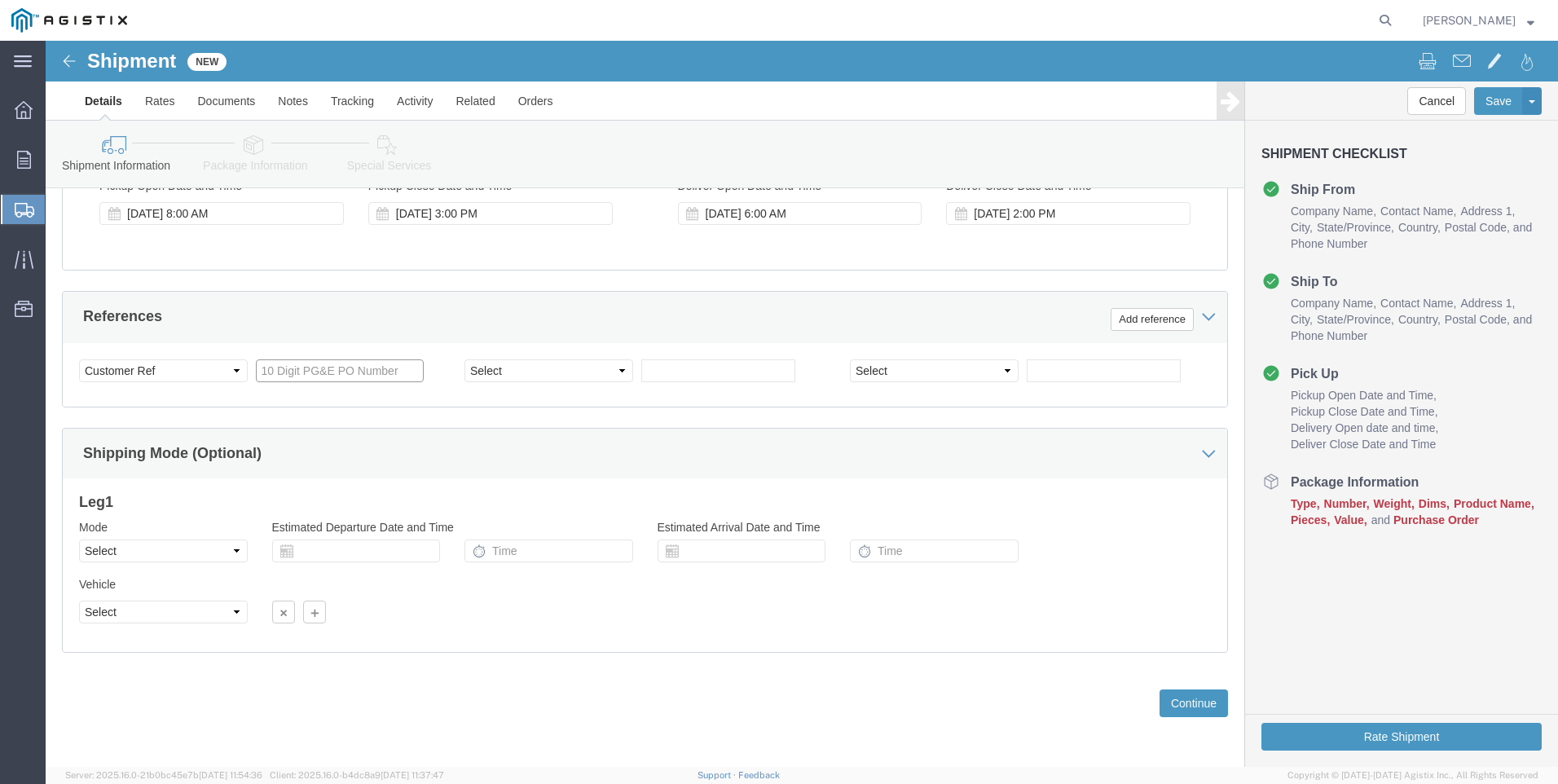
click input "text"
type input "3501401027"
click button "Continue"
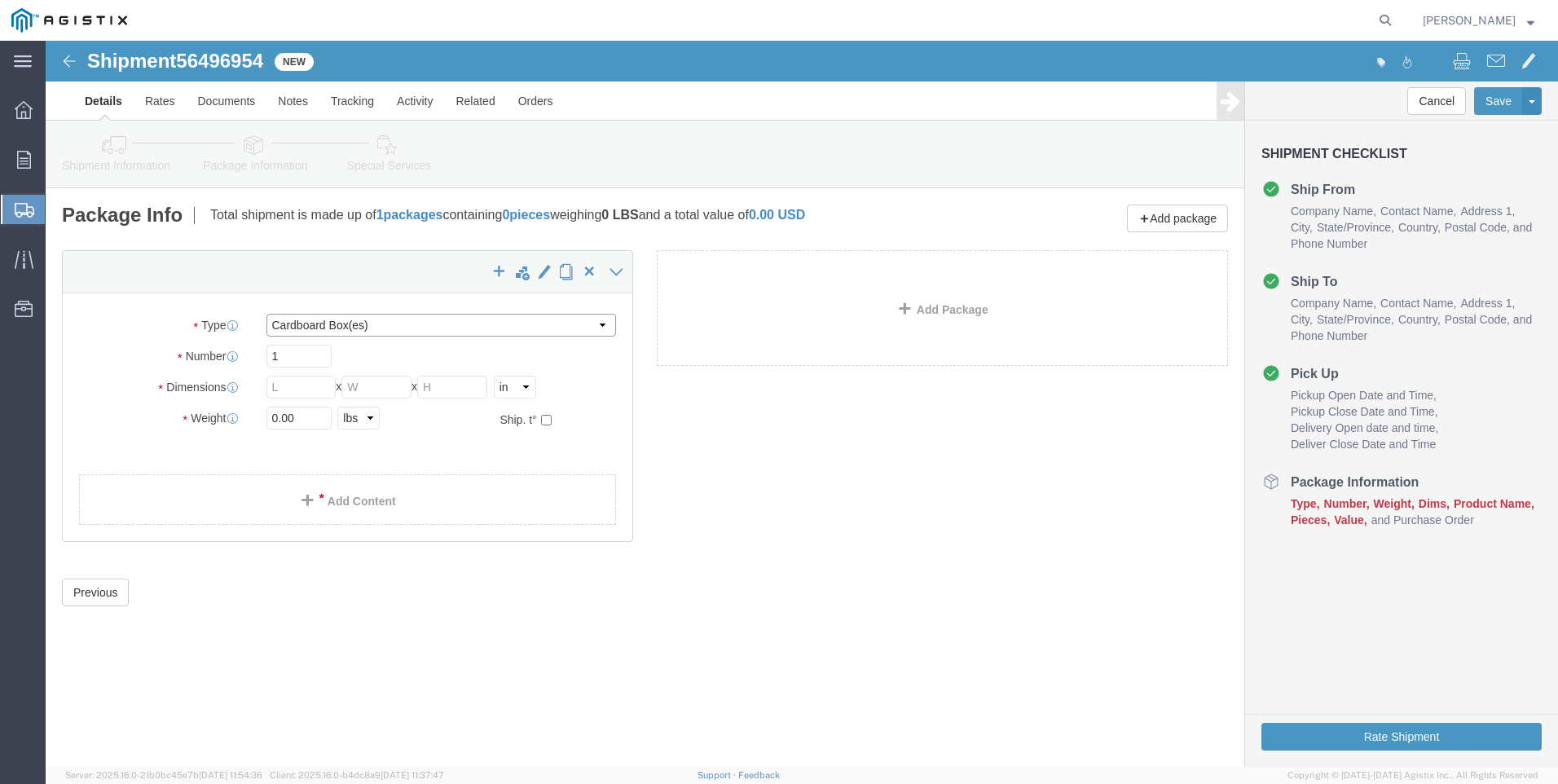
click select "Select Bulk Bundle(s) Cardboard Box(es) Carton(s) Crate(s) Drum(s) (Fiberboard)…"
select select "POST"
click select "Select Bulk Bundle(s) Cardboard Box(es) Carton(s) Crate(s) Drum(s) (Fiberboard)…"
click input "text"
type input "1"
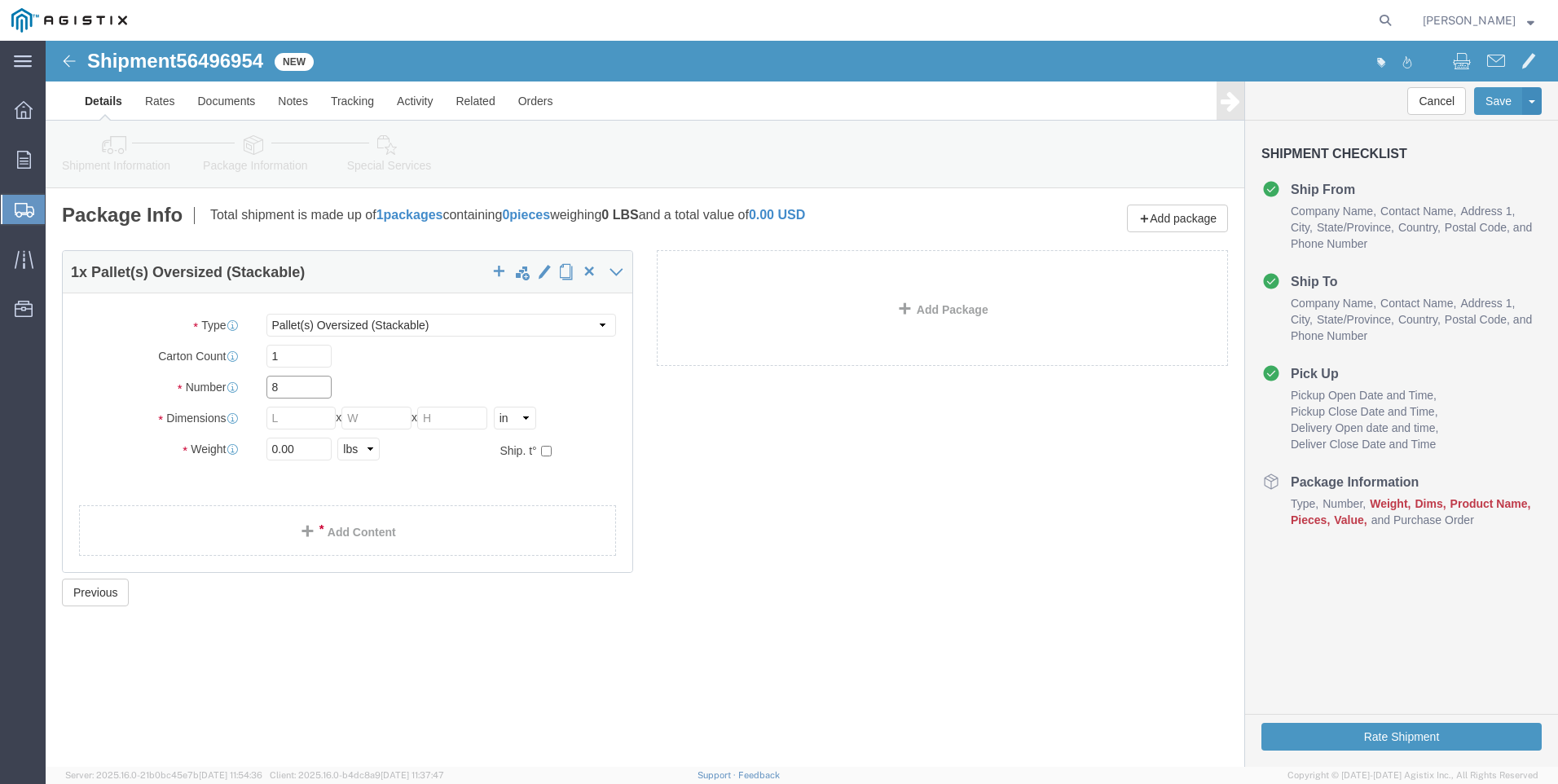
type input "8"
type input "124"
type input "56"
type input "48"
type input "8000"
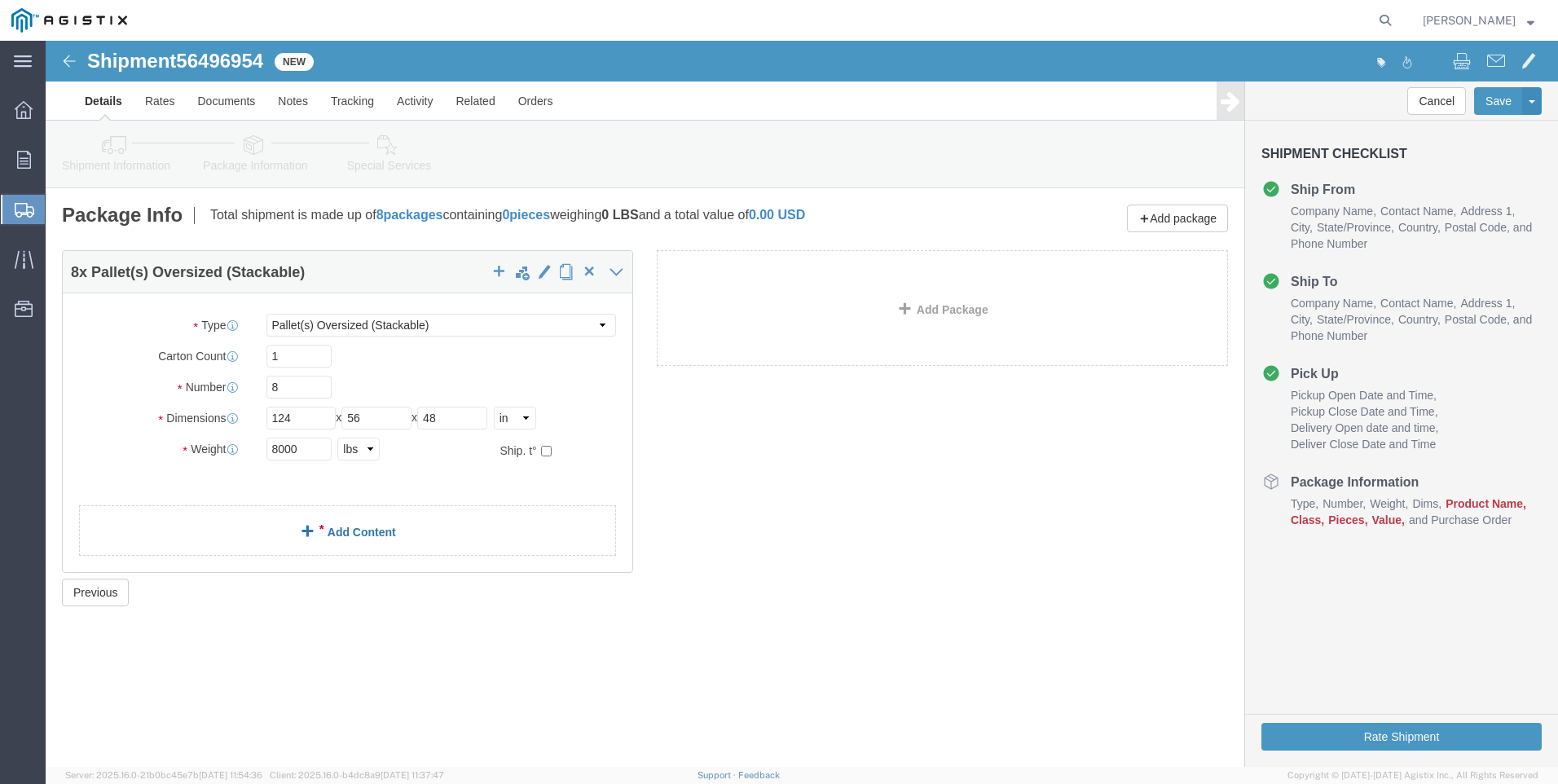
click link "Add Content"
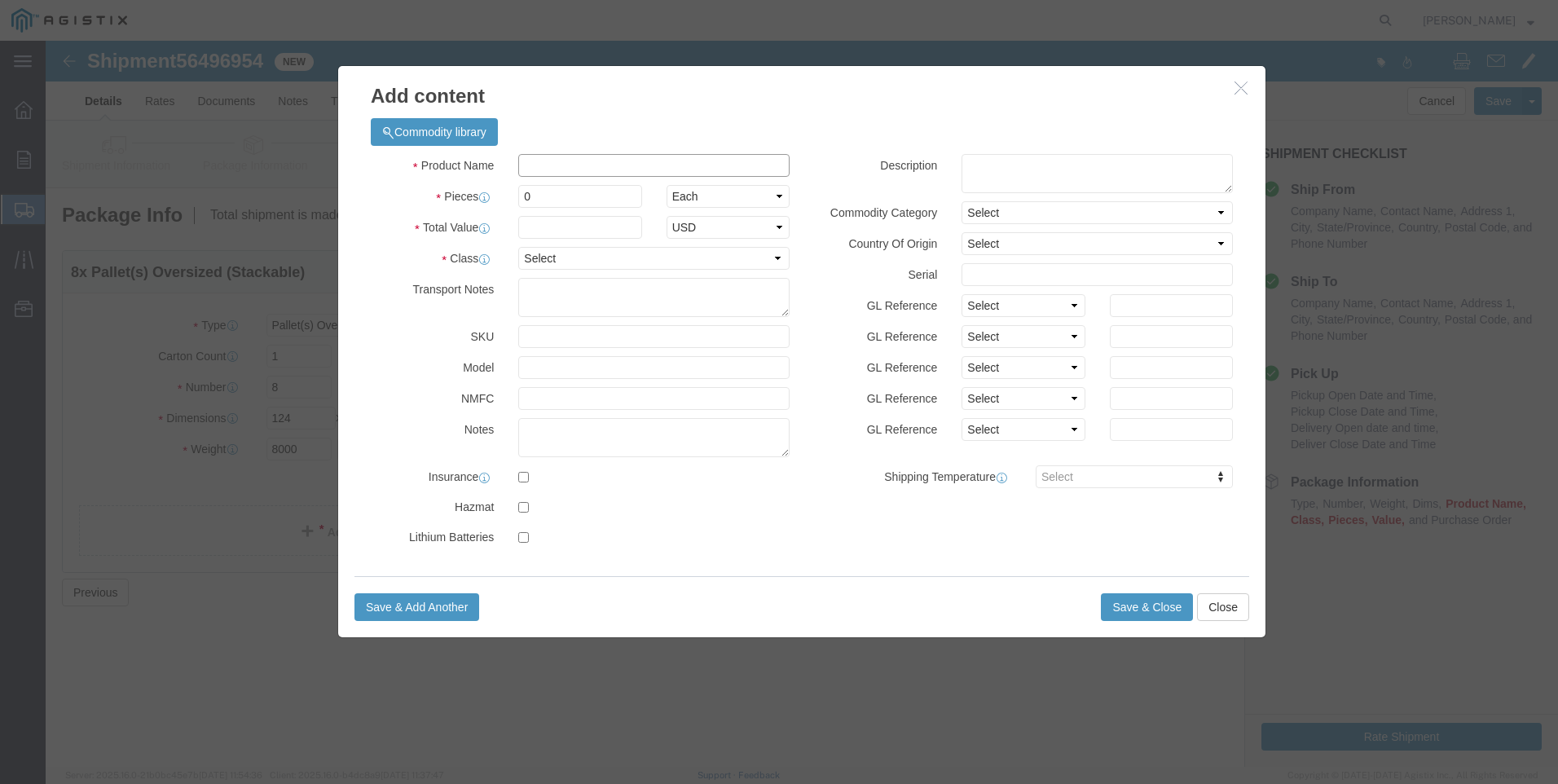
click input "text"
type input "M343981-R"
type input "8"
type input "195000"
select select "USD"
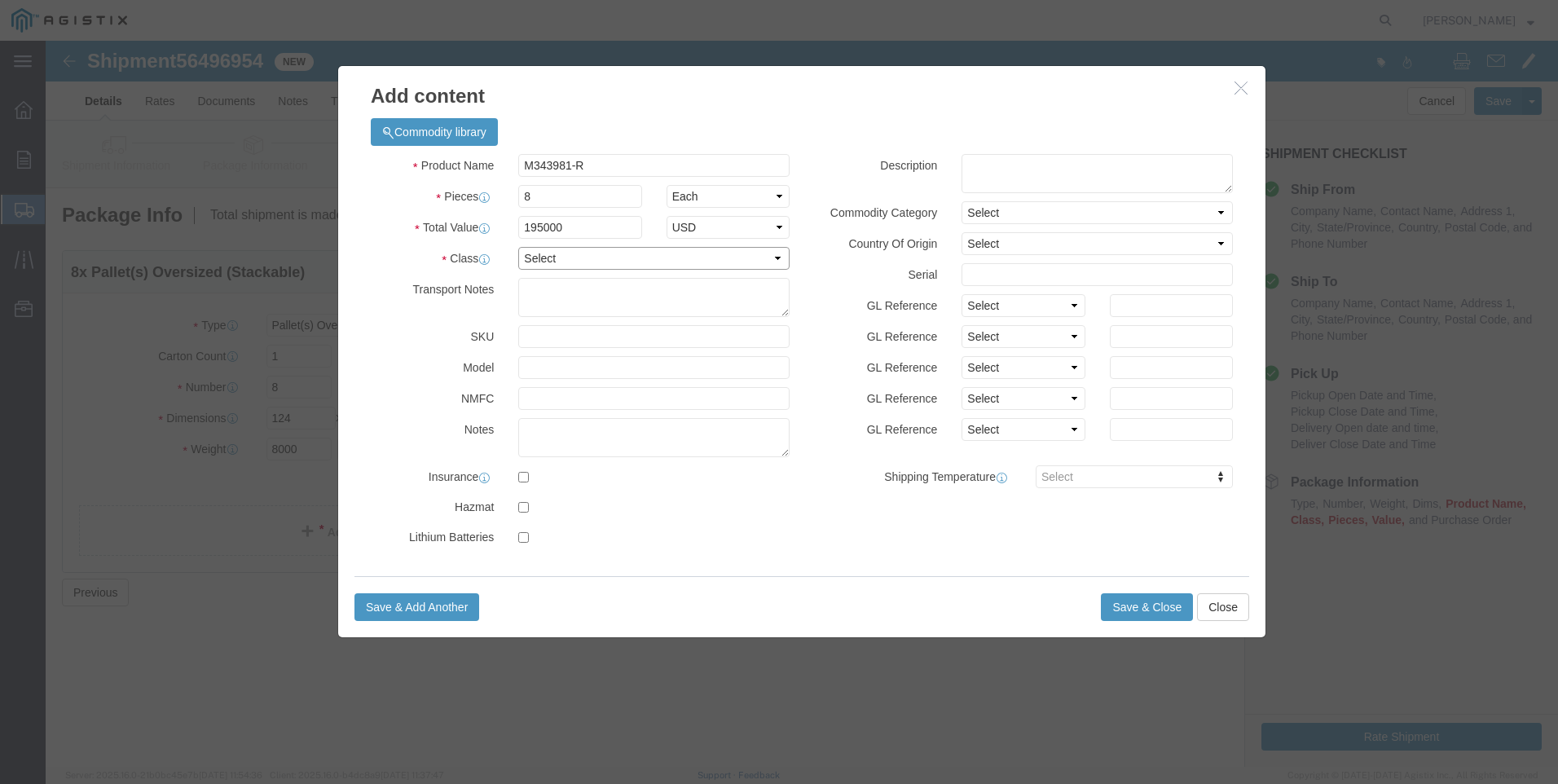
select select "70"
type textarea "MUST BE ON A FLATBED"
click textarea
type textarea "VIPERS, RE-WORKED"
click button "Save & Close"
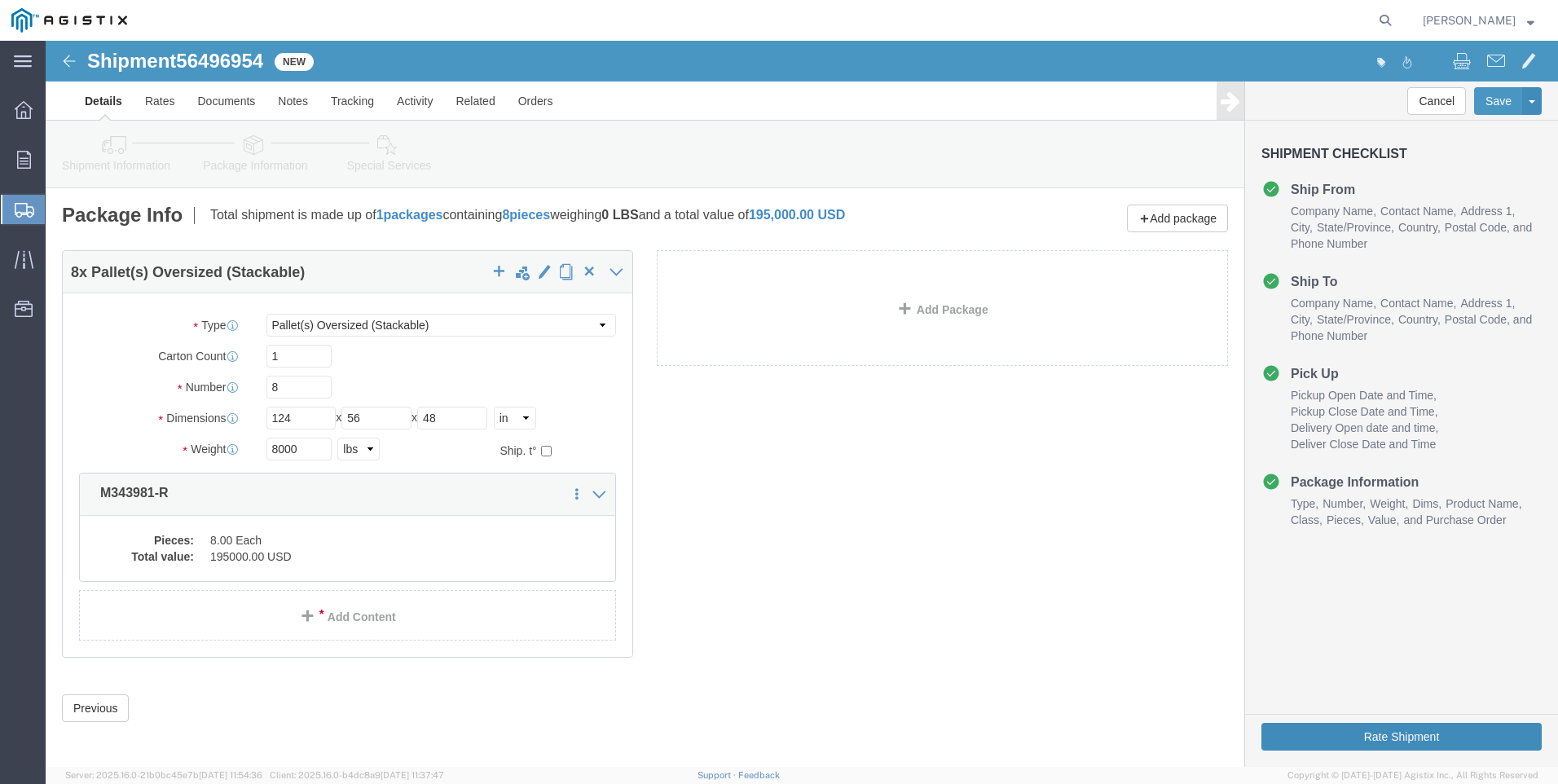
click button "Rate Shipment"
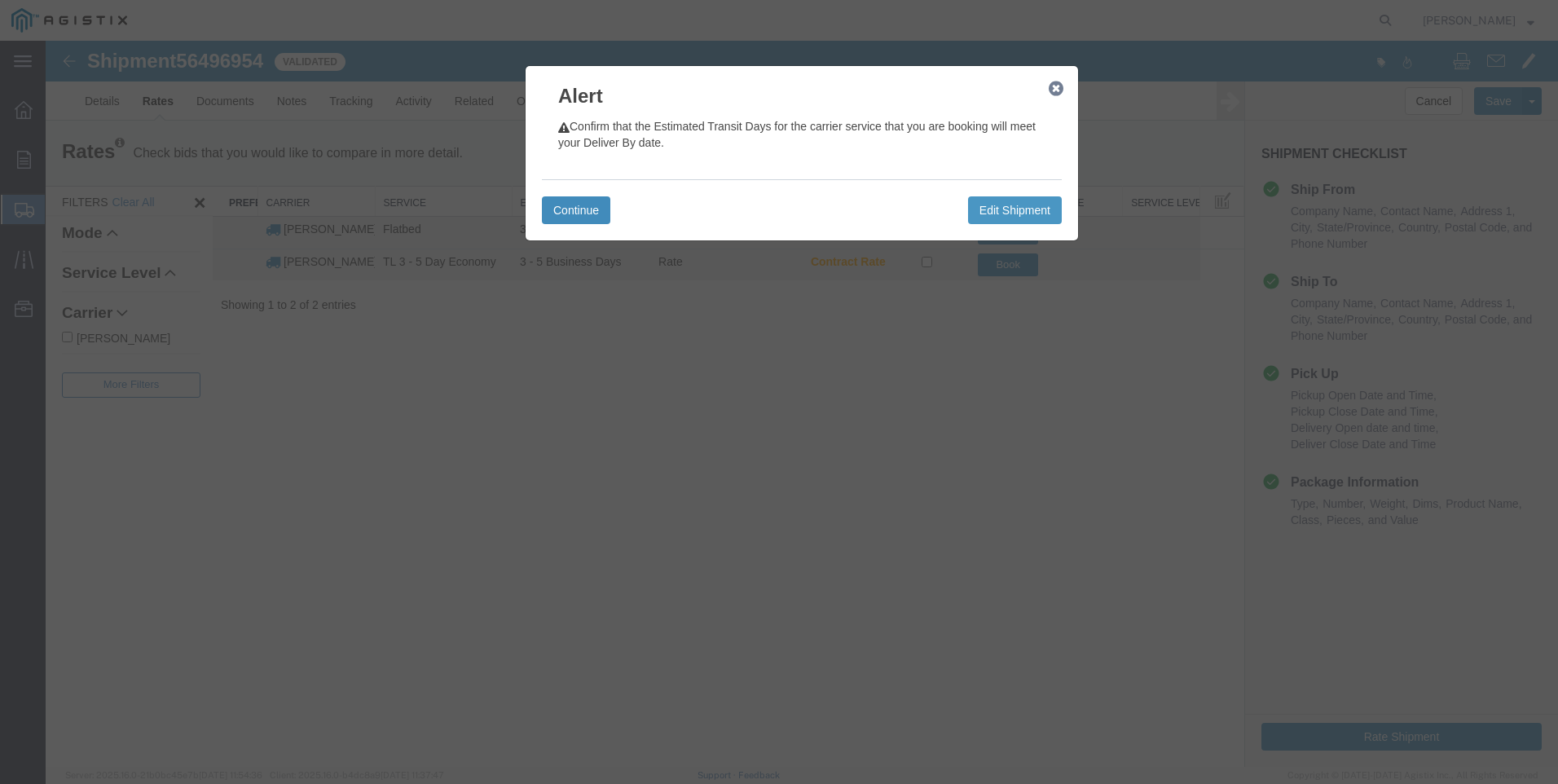
click at [558, 212] on button "Continue" at bounding box center [576, 210] width 69 height 28
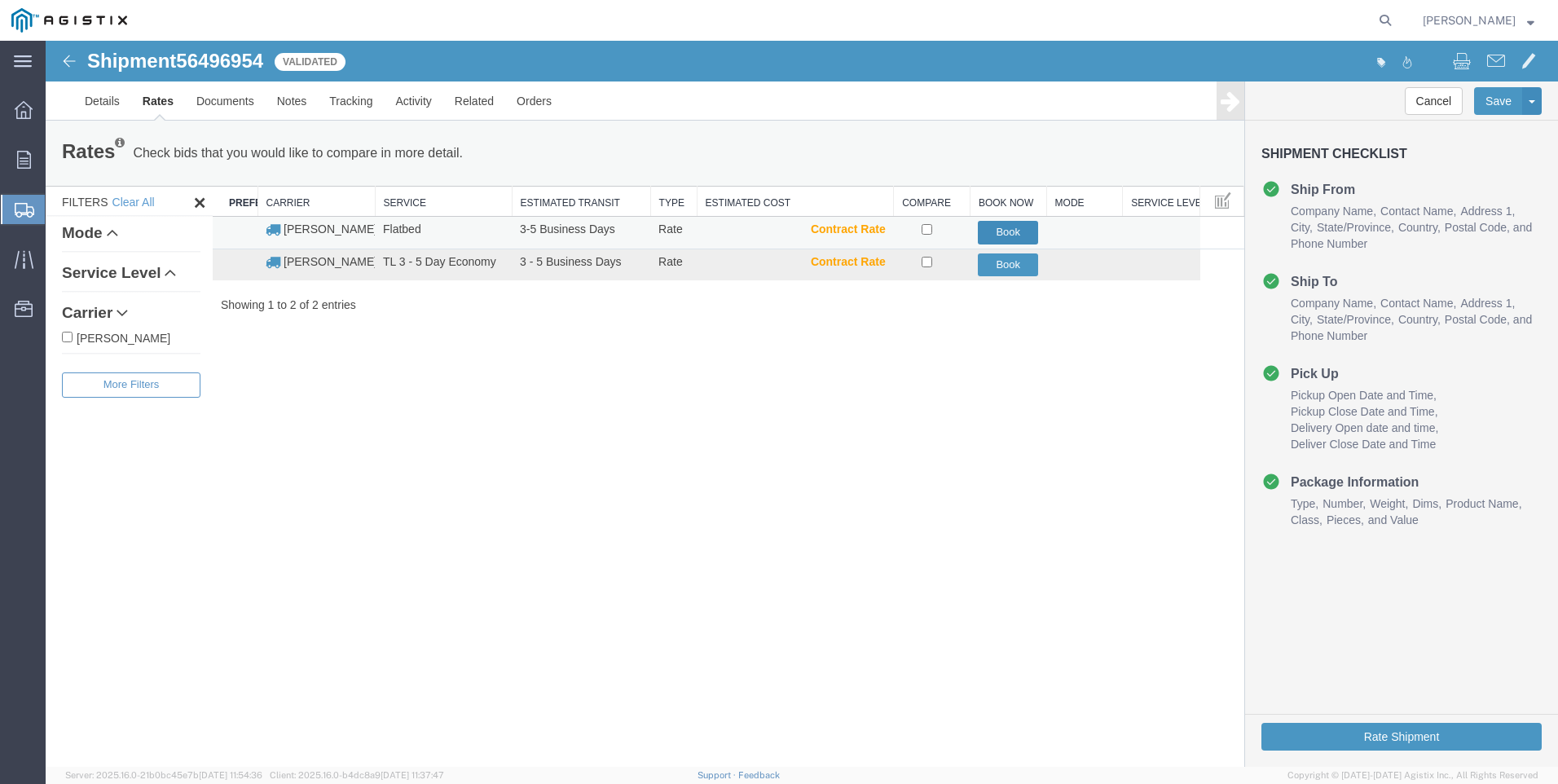
click at [1005, 231] on button "Book" at bounding box center [1008, 232] width 61 height 23
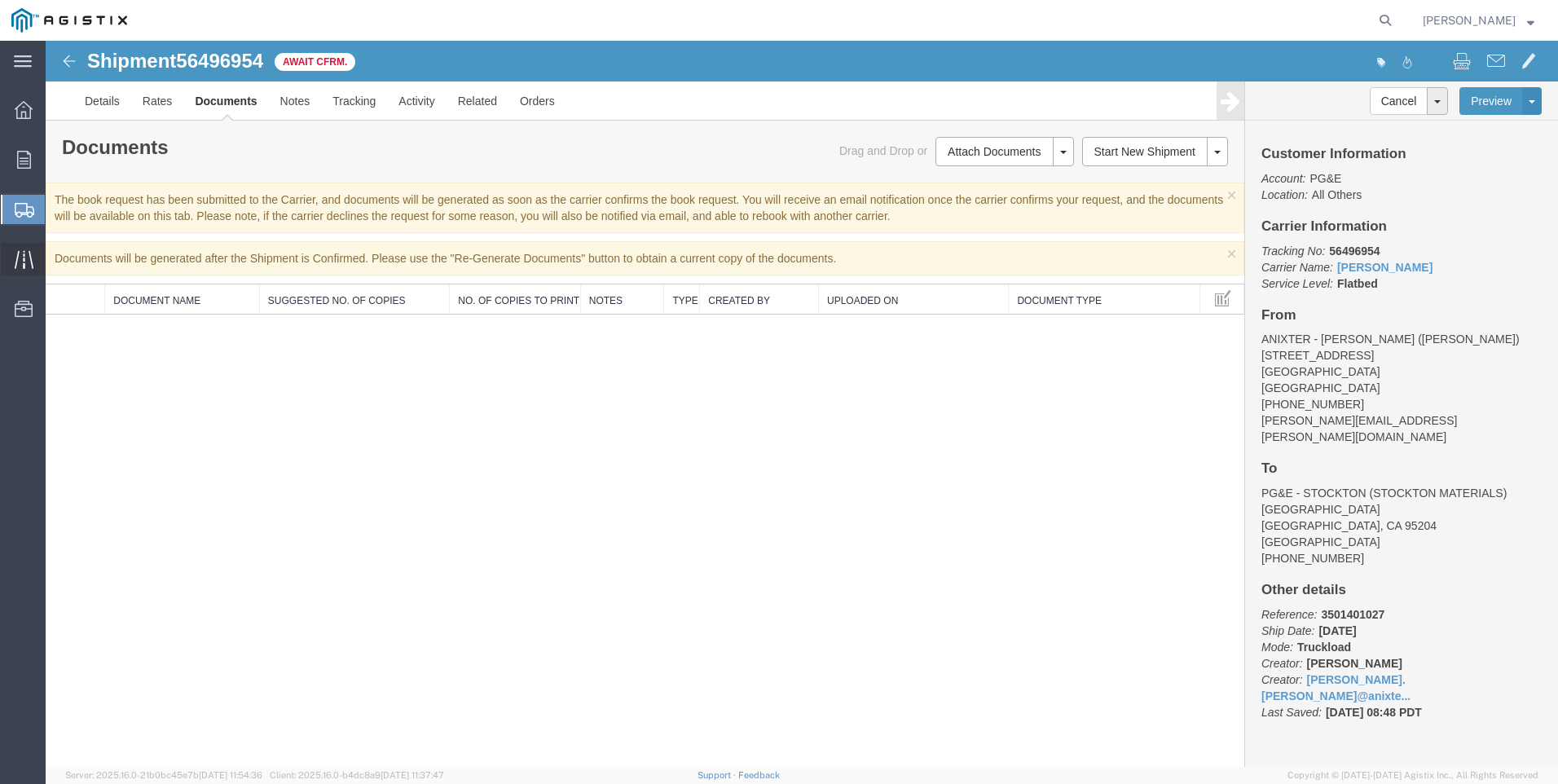
click at [13, 262] on div at bounding box center [23, 259] width 46 height 33
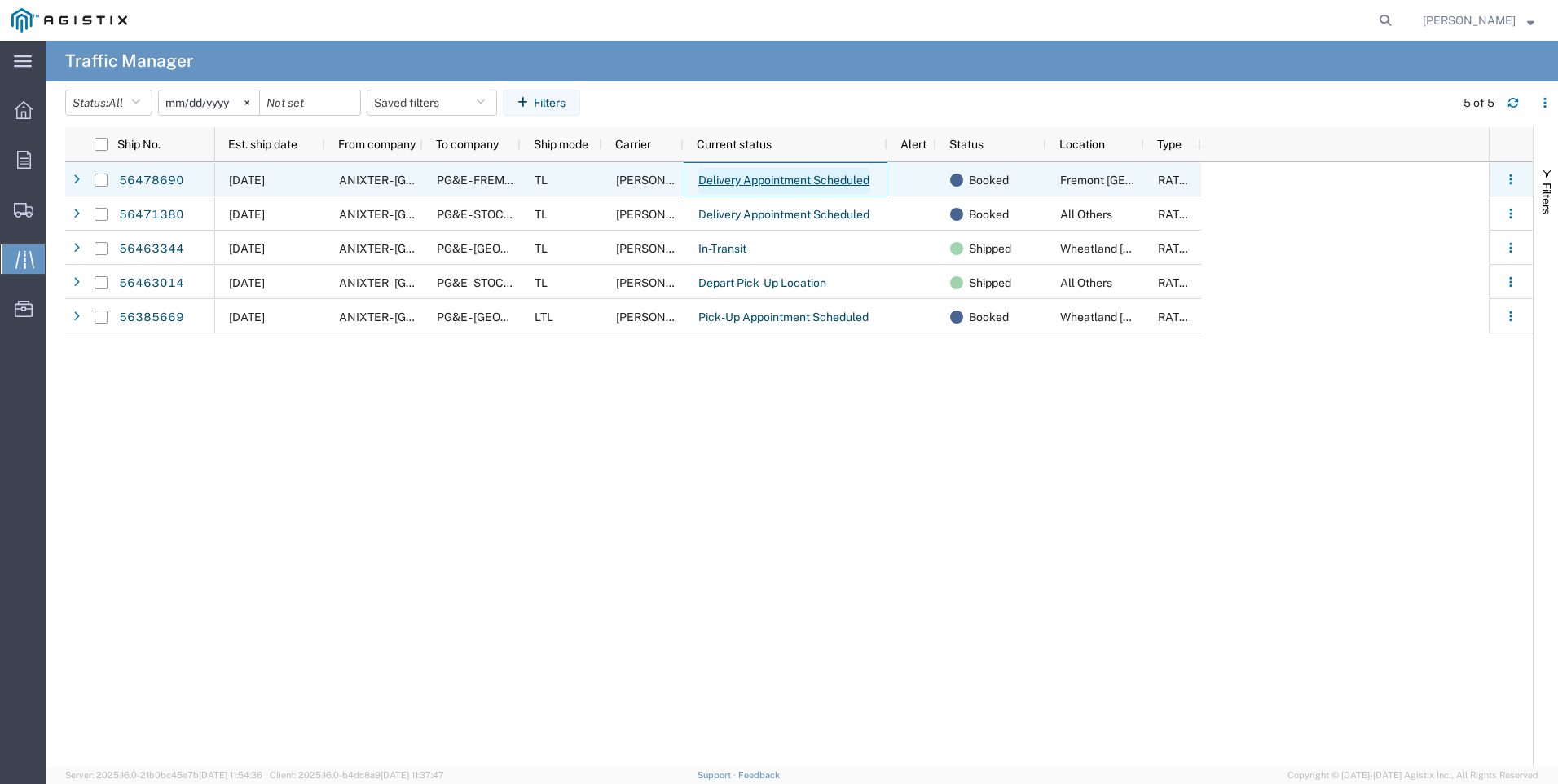
click at [800, 181] on link "Delivery Appointment Scheduled" at bounding box center [783, 181] width 173 height 26
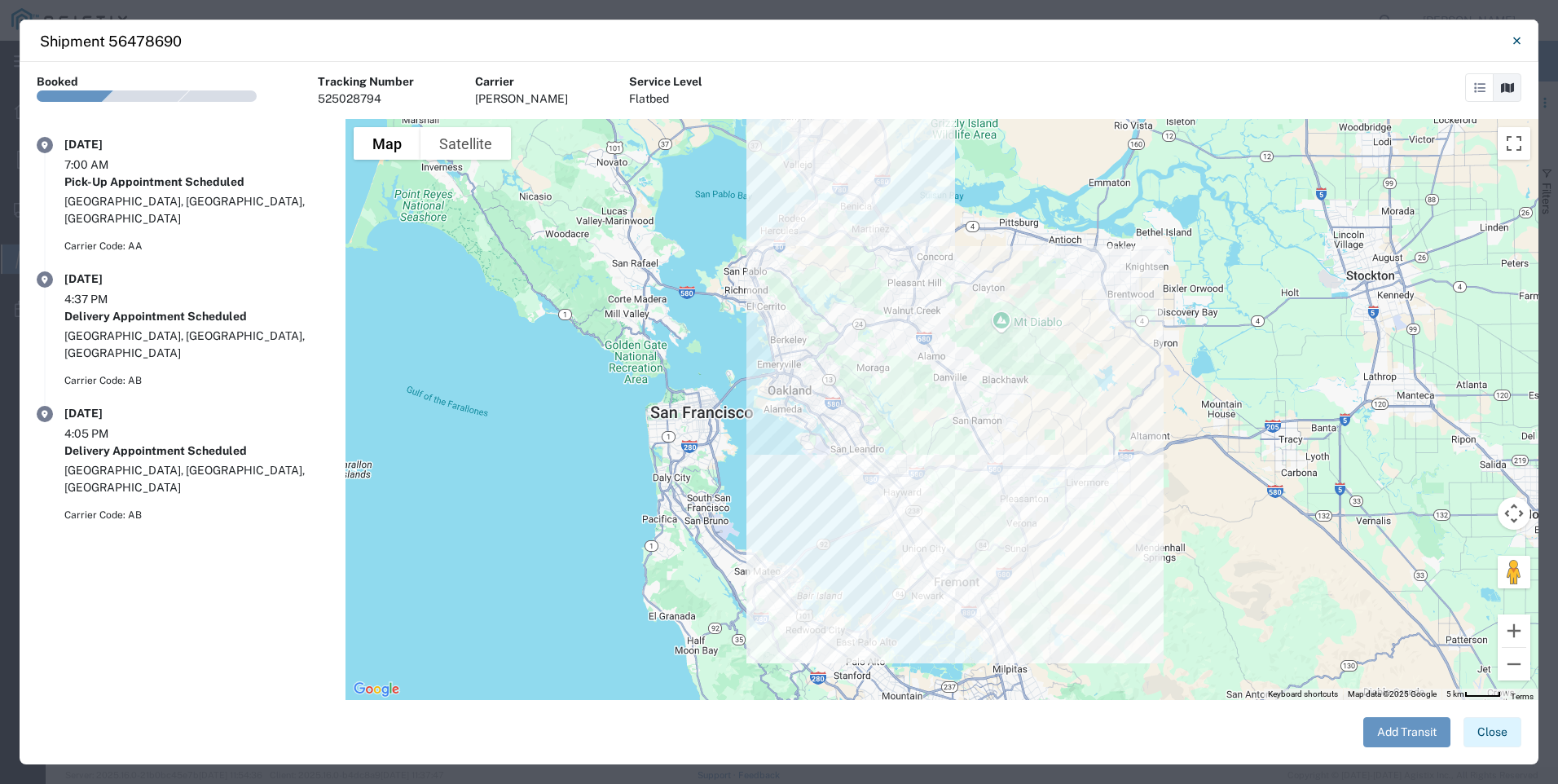
click at [1497, 738] on button "Close" at bounding box center [1492, 732] width 58 height 30
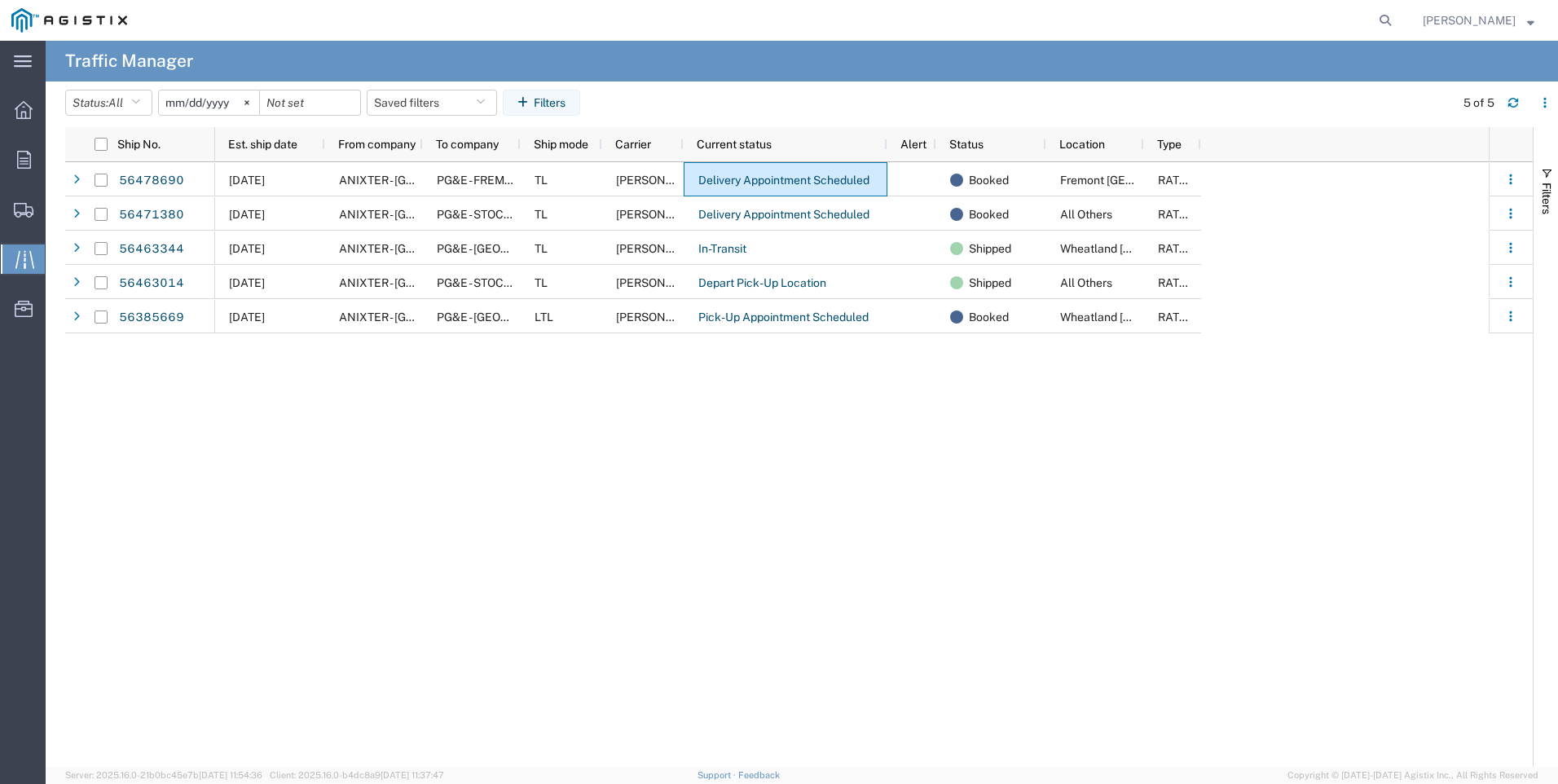
click at [500, 384] on div "[DATE] ANIXTER - Benicia PG&E - FREMONT TL [PERSON_NAME] Delivery Appointment S…" at bounding box center [852, 464] width 1273 height 604
